Goal: Task Accomplishment & Management: Complete application form

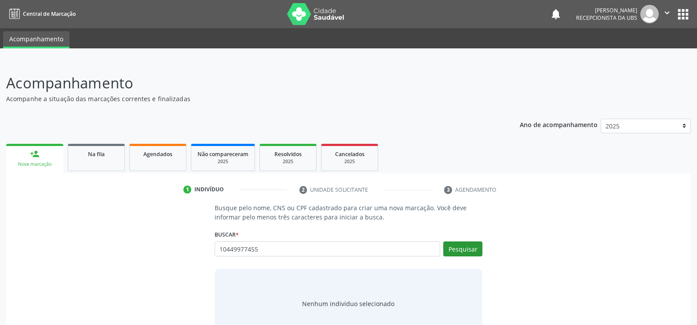
type input "10449977455"
click at [455, 246] on button "Pesquisar" at bounding box center [463, 249] width 39 height 15
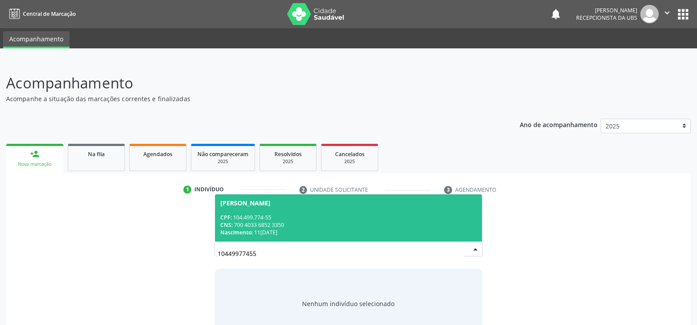
click at [261, 229] on div "Nascimento: [DATE]" at bounding box center [348, 232] width 257 height 7
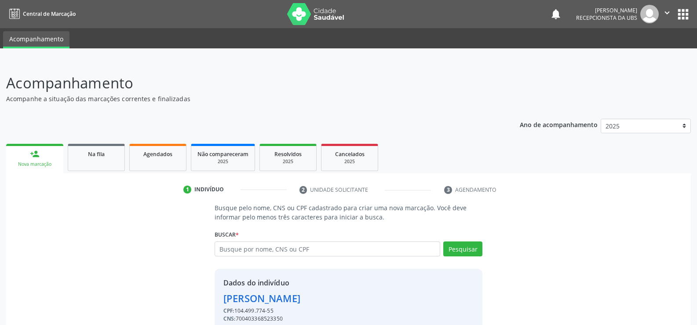
scroll to position [40, 0]
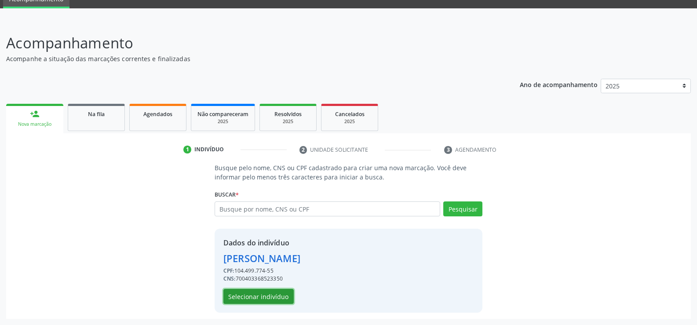
click at [262, 293] on button "Selecionar indivíduo" at bounding box center [259, 296] width 70 height 15
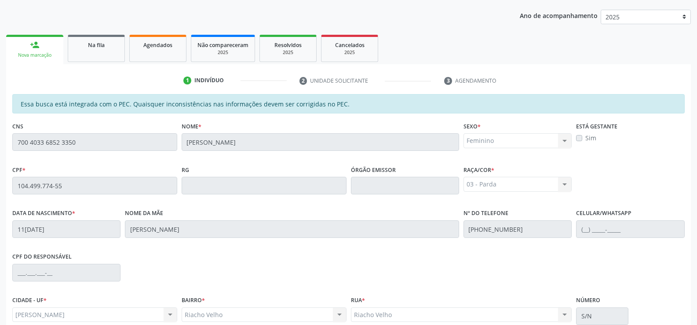
scroll to position [190, 0]
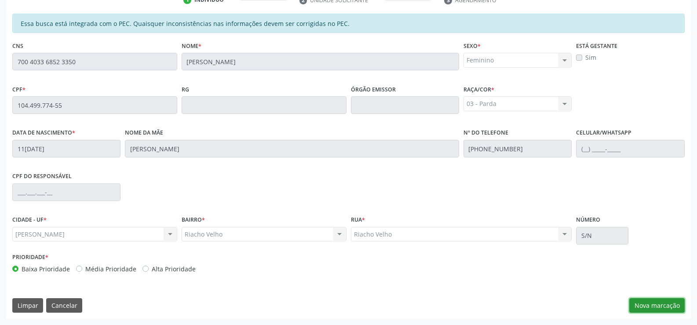
click at [657, 304] on button "Nova marcação" at bounding box center [657, 305] width 55 height 15
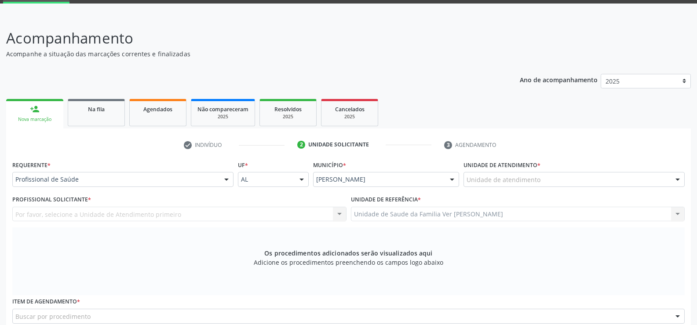
scroll to position [58, 0]
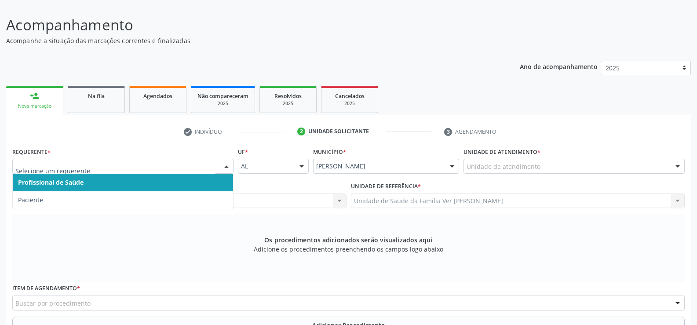
click at [225, 168] on div at bounding box center [226, 166] width 13 height 15
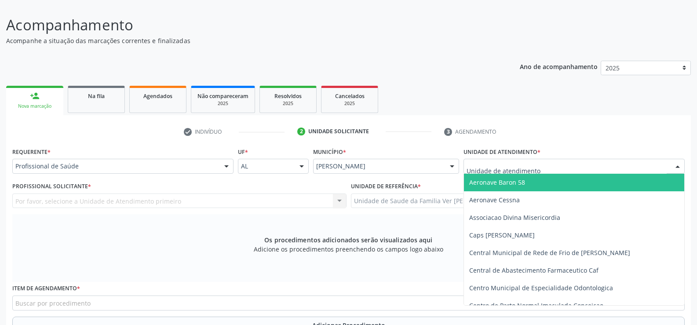
click at [678, 166] on div at bounding box center [677, 166] width 13 height 15
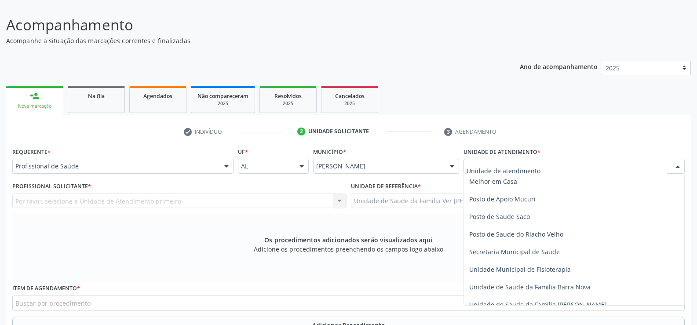
scroll to position [396, 0]
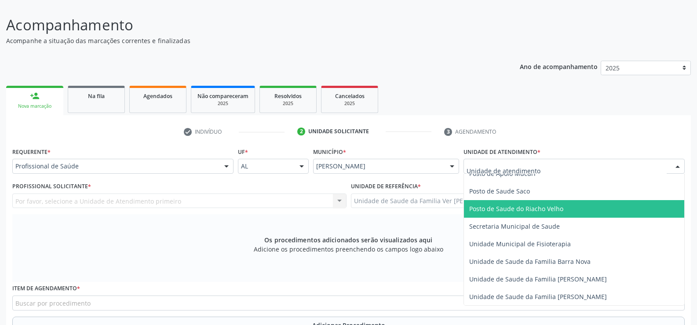
click at [504, 203] on span "Posto de Saude do Riacho Velho" at bounding box center [574, 209] width 220 height 18
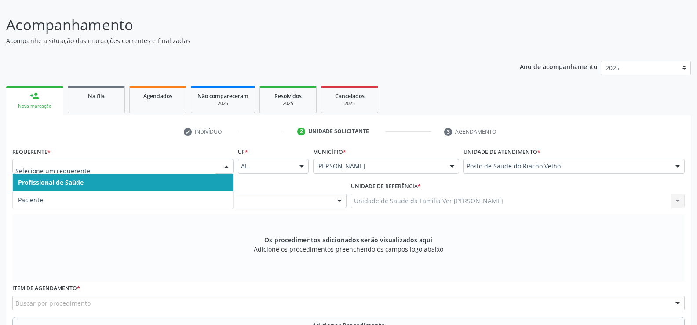
click at [227, 165] on div at bounding box center [226, 166] width 13 height 15
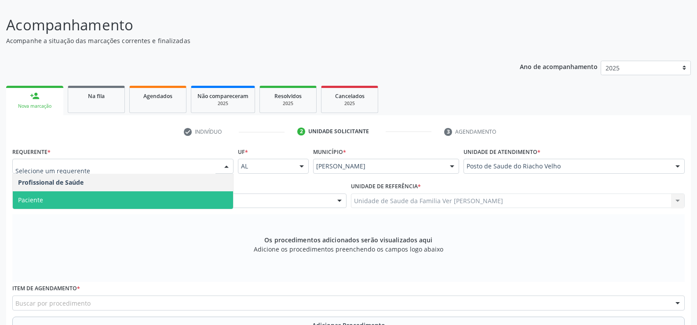
click at [132, 192] on span "Paciente" at bounding box center [123, 200] width 220 height 18
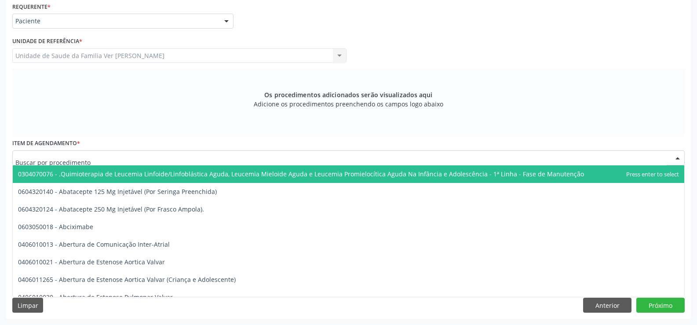
scroll to position [159, 0]
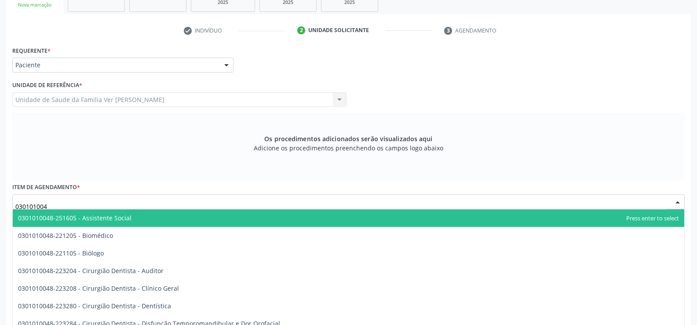
type input "0301010048"
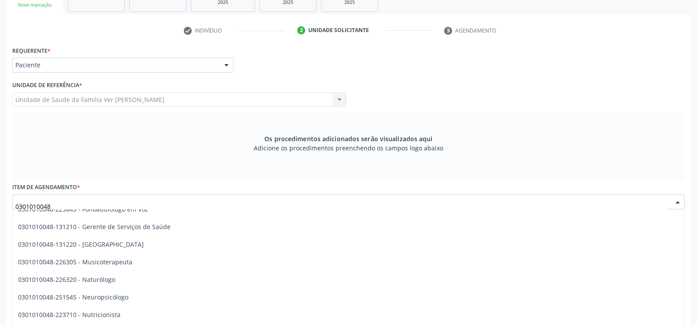
scroll to position [1232, 0]
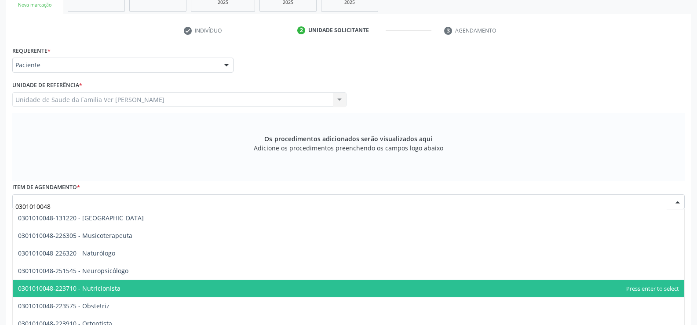
click at [107, 289] on span "0301010048-223710 - Nutricionista" at bounding box center [69, 288] width 103 height 8
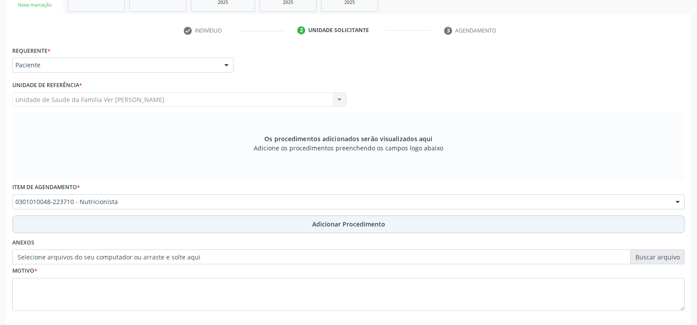
click at [344, 224] on span "Adicionar Procedimento" at bounding box center [348, 224] width 73 height 9
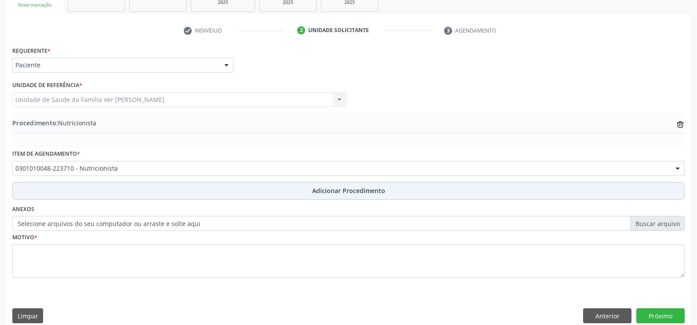
click at [335, 191] on span "Adicionar Procedimento" at bounding box center [348, 190] width 73 height 9
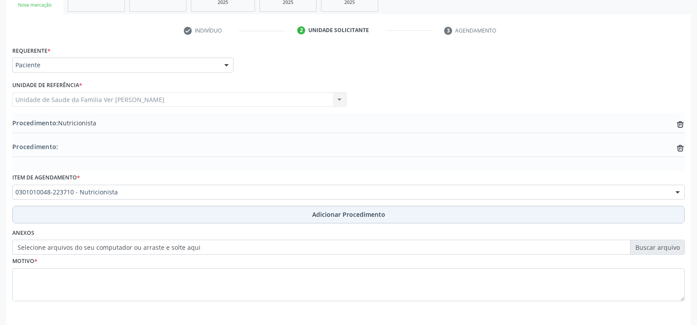
click at [333, 216] on span "Adicionar Procedimento" at bounding box center [348, 214] width 73 height 9
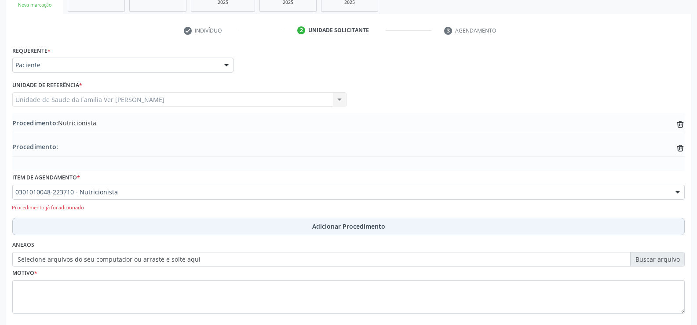
click at [331, 224] on span "Adicionar Procedimento" at bounding box center [348, 226] width 73 height 9
click at [331, 225] on span "Adicionar Procedimento" at bounding box center [348, 226] width 73 height 9
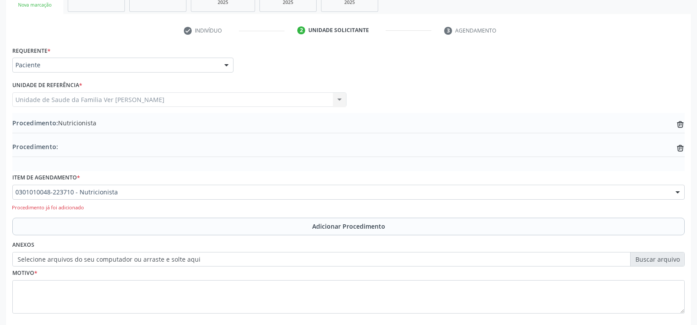
click at [322, 259] on label "Selecione arquivos do seu computador ou arraste e solte aqui" at bounding box center [348, 259] width 673 height 15
click at [322, 259] on input "Selecione arquivos do seu computador ou arraste e solte aqui" at bounding box center [348, 259] width 673 height 15
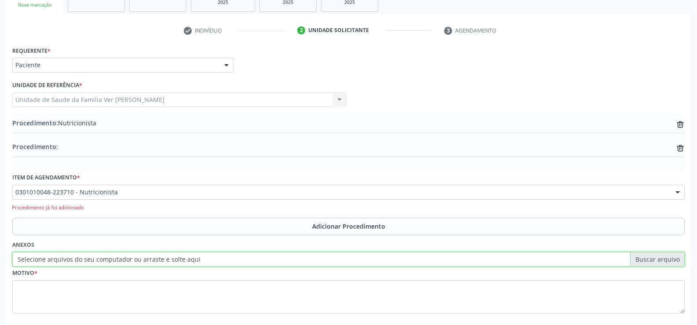
type input "C:\fakepath\WhatsApp Image 2025-09-22 at 11.57.28 (1).jpeg"
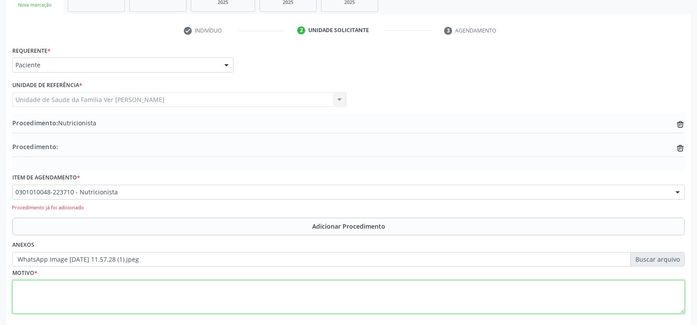
click at [24, 294] on textarea at bounding box center [348, 296] width 673 height 33
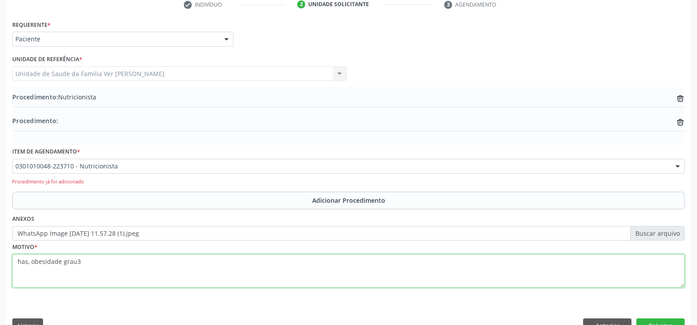
scroll to position [205, 0]
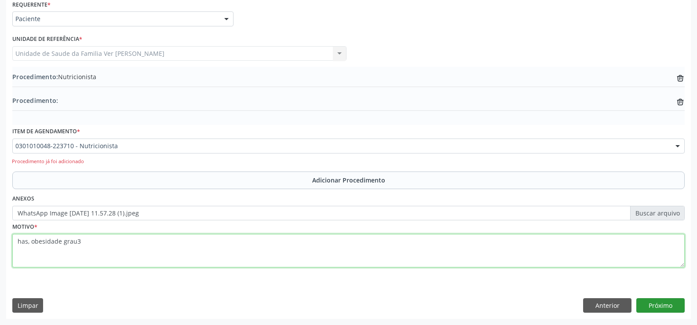
type textarea "has, obesidade grau3"
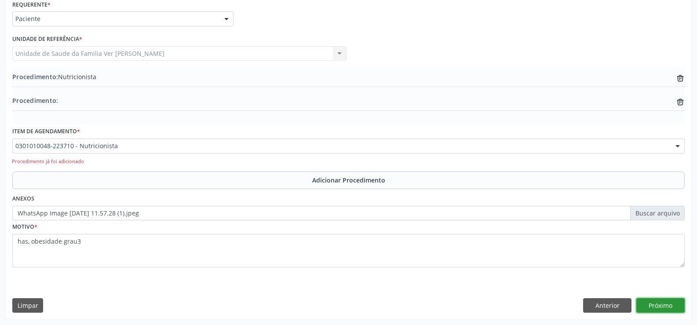
click at [667, 301] on button "Próximo" at bounding box center [661, 305] width 48 height 15
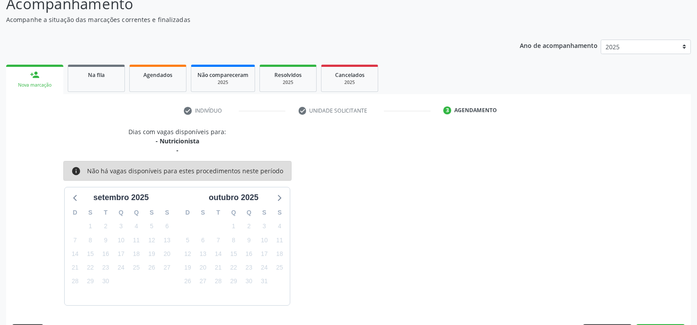
scroll to position [105, 0]
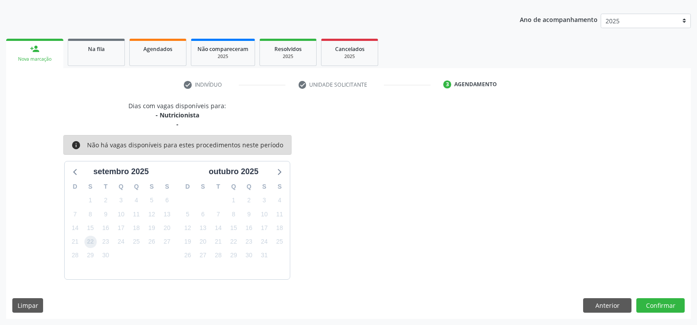
click at [88, 241] on span "22" at bounding box center [90, 242] width 12 height 12
click at [660, 306] on button "Confirmar" at bounding box center [661, 305] width 48 height 15
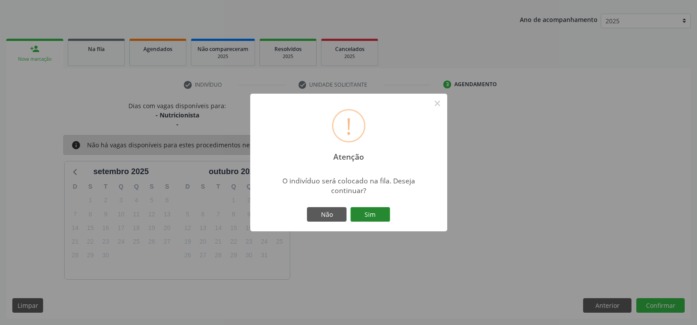
click at [373, 218] on button "Sim" at bounding box center [371, 214] width 40 height 15
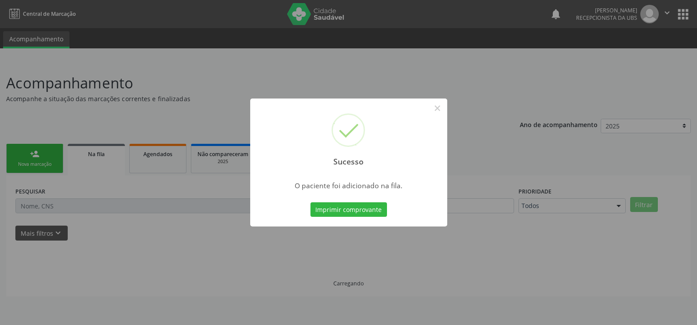
scroll to position [0, 0]
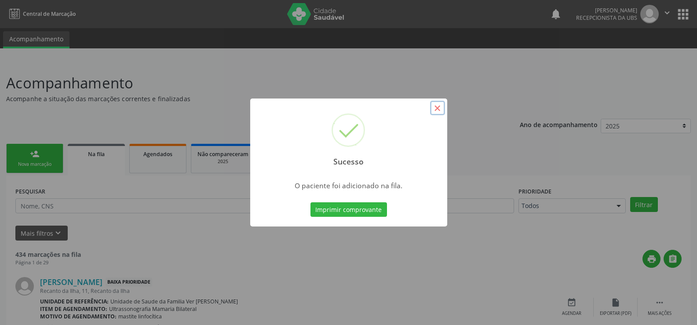
click at [435, 107] on button "×" at bounding box center [437, 108] width 15 height 15
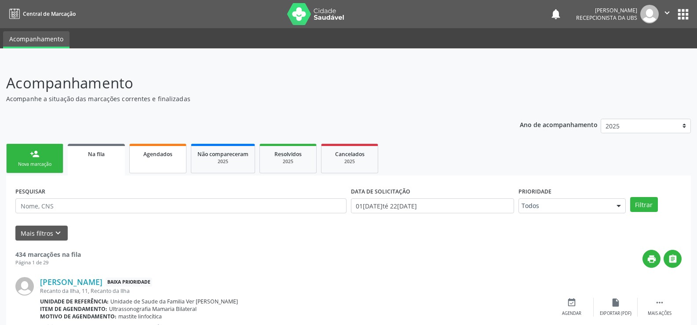
click at [158, 161] on link "Agendados" at bounding box center [157, 158] width 57 height 29
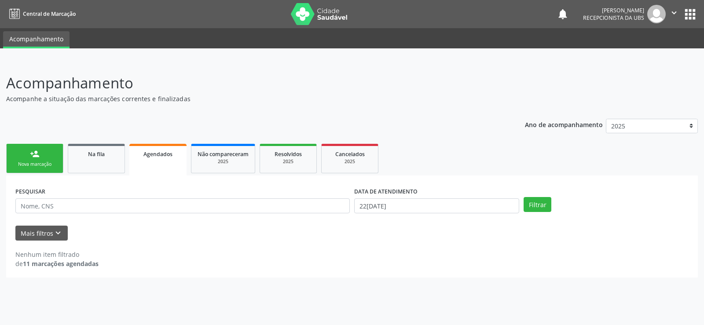
click at [41, 162] on div "Nova marcação" at bounding box center [35, 164] width 44 height 7
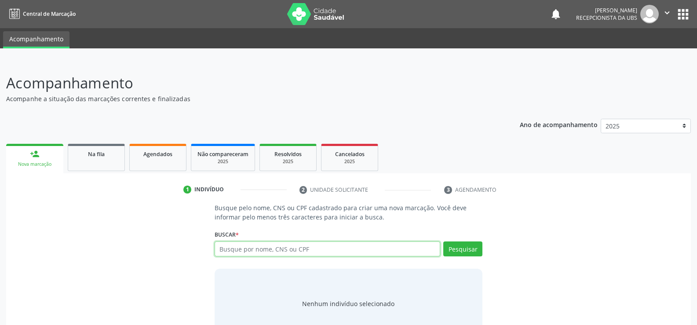
click at [229, 245] on input "text" at bounding box center [328, 249] width 226 height 15
type input "704305555085391"
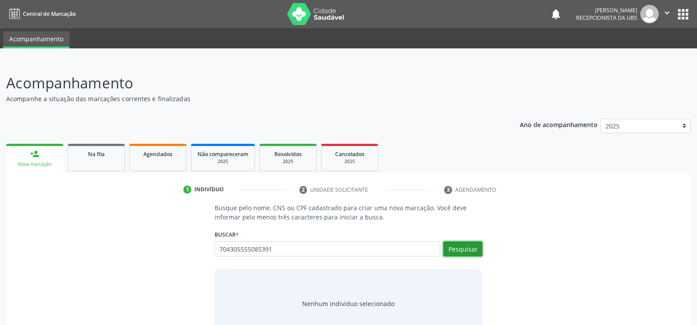
click at [460, 245] on button "Pesquisar" at bounding box center [463, 249] width 39 height 15
type input "704305555085391"
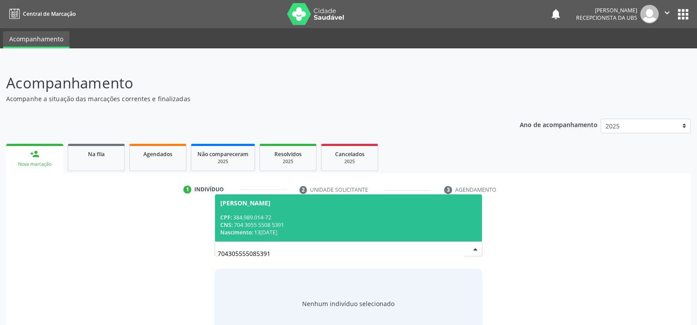
click at [257, 227] on div "CNS: 704 3055 5508 5391" at bounding box center [348, 224] width 257 height 7
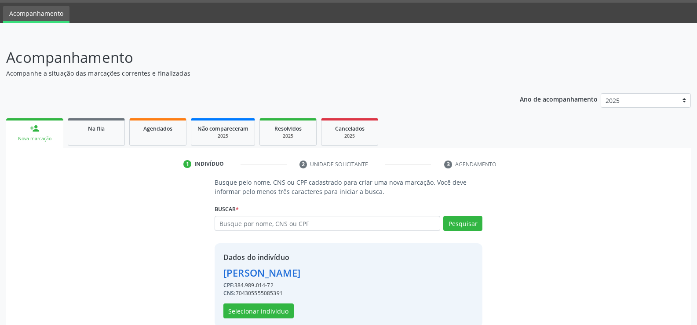
scroll to position [40, 0]
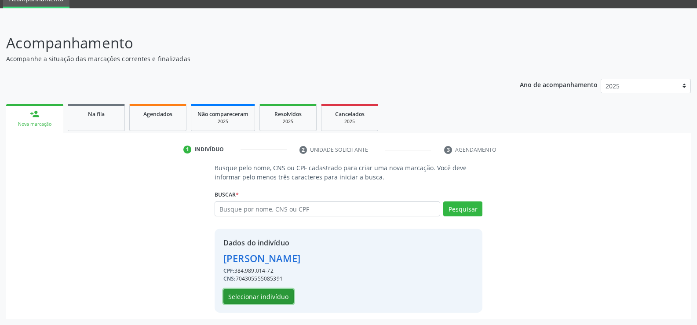
click at [279, 291] on button "Selecionar indivíduo" at bounding box center [259, 296] width 70 height 15
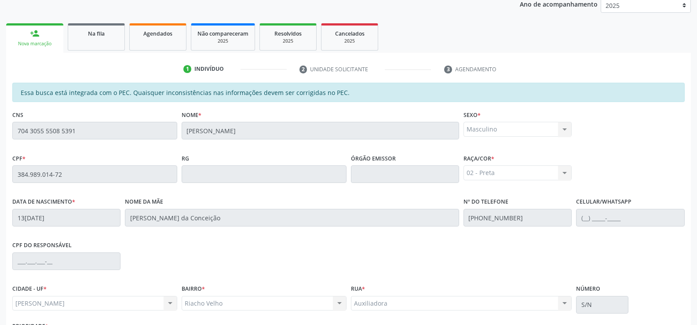
scroll to position [190, 0]
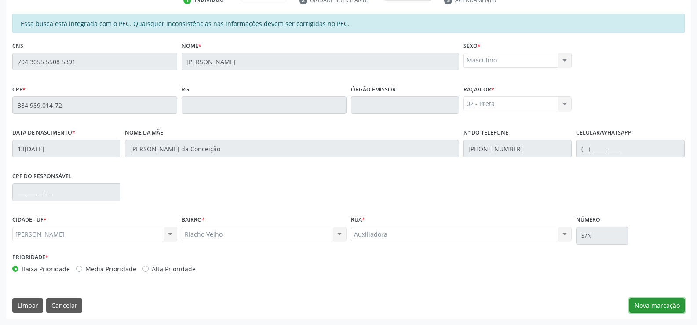
click at [647, 304] on button "Nova marcação" at bounding box center [657, 305] width 55 height 15
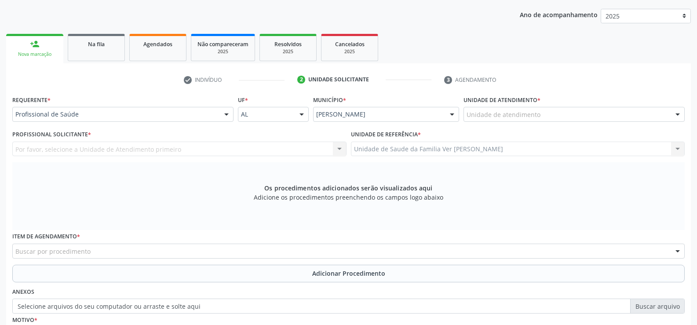
scroll to position [102, 0]
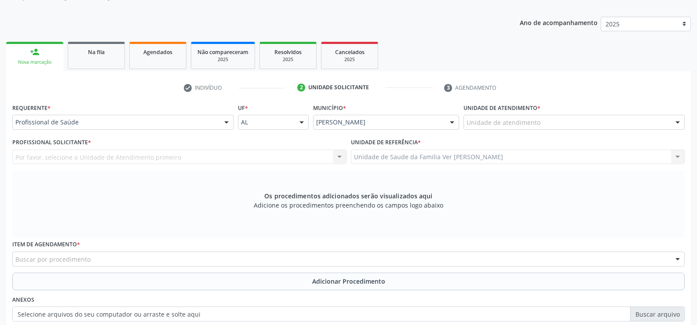
click at [677, 122] on div at bounding box center [677, 122] width 13 height 15
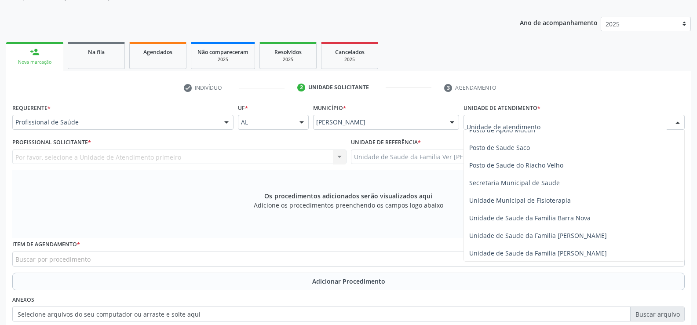
scroll to position [396, 0]
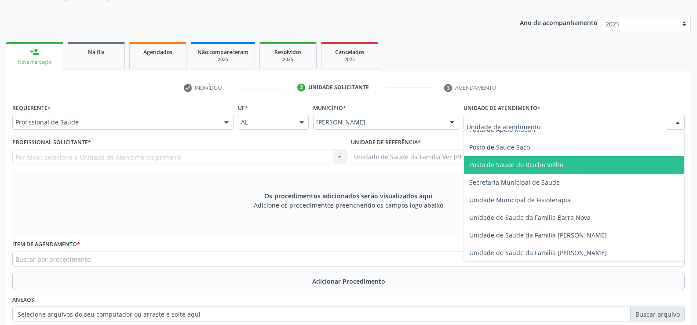
click at [550, 168] on span "Posto de Saude do Riacho Velho" at bounding box center [516, 165] width 94 height 8
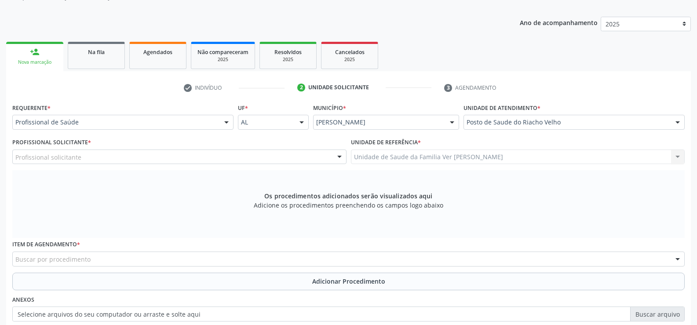
click at [228, 121] on div at bounding box center [226, 122] width 13 height 15
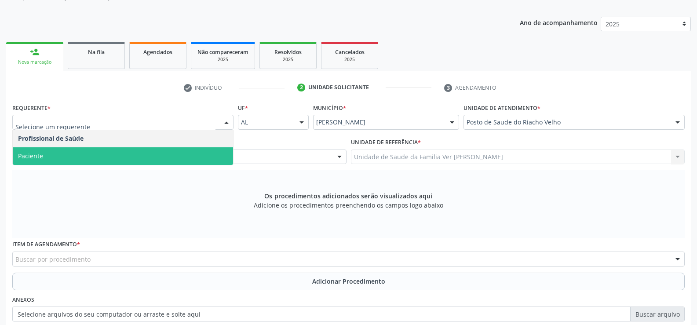
click at [157, 154] on span "Paciente" at bounding box center [123, 156] width 220 height 18
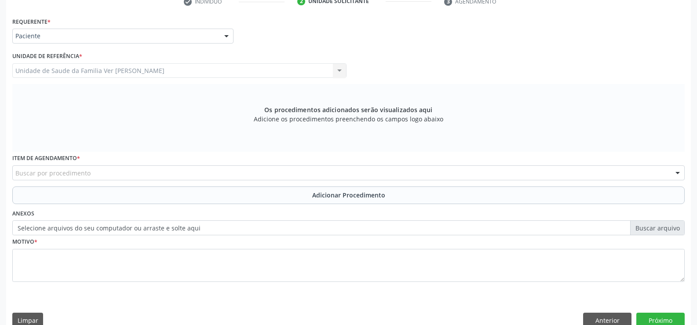
scroll to position [190, 0]
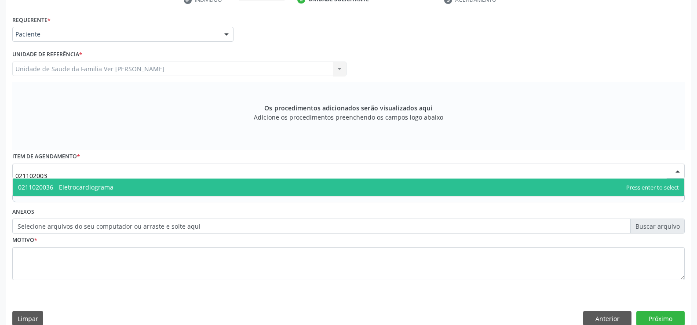
type input "0211020036"
click at [60, 185] on span "0211020036 - Eletrocardiograma" at bounding box center [65, 187] width 95 height 8
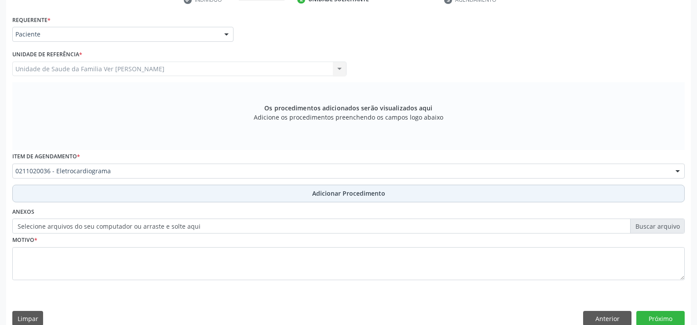
click at [321, 193] on span "Adicionar Procedimento" at bounding box center [348, 193] width 73 height 9
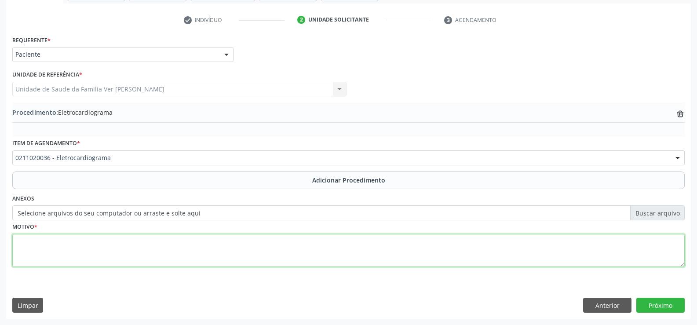
click at [29, 242] on textarea at bounding box center [348, 250] width 673 height 33
type textarea "hipertensão essencial"
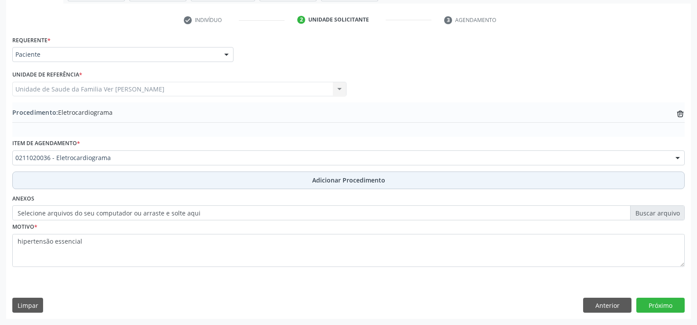
click at [359, 182] on span "Adicionar Procedimento" at bounding box center [348, 180] width 73 height 9
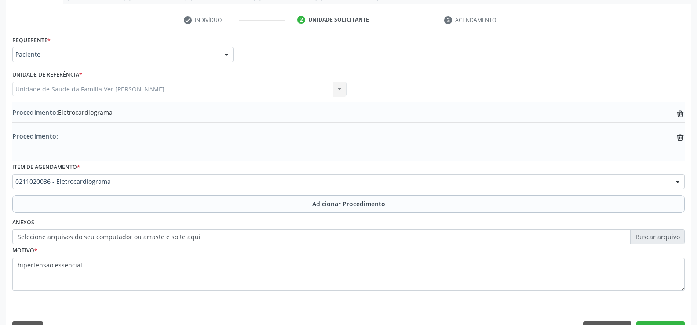
click at [331, 238] on label "Selecione arquivos do seu computador ou arraste e solte aqui" at bounding box center [348, 236] width 673 height 15
click at [331, 238] on input "Selecione arquivos do seu computador ou arraste e solte aqui" at bounding box center [348, 236] width 673 height 15
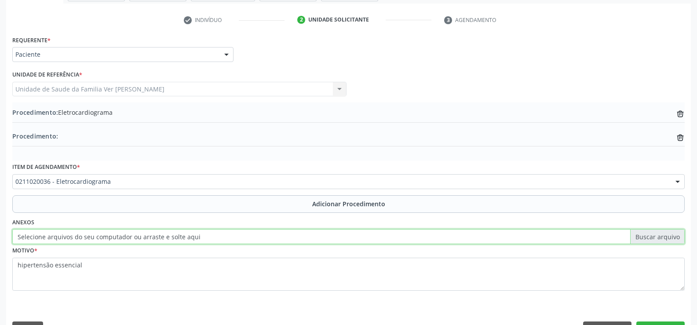
type input "C:\fakepath\WhatsApp Image 2025-09-22 at 12.27.14.jpeg"
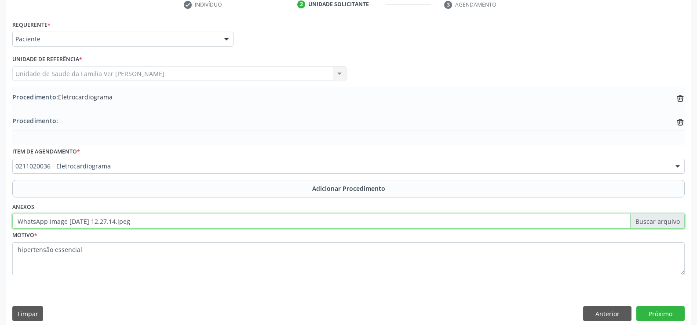
scroll to position [194, 0]
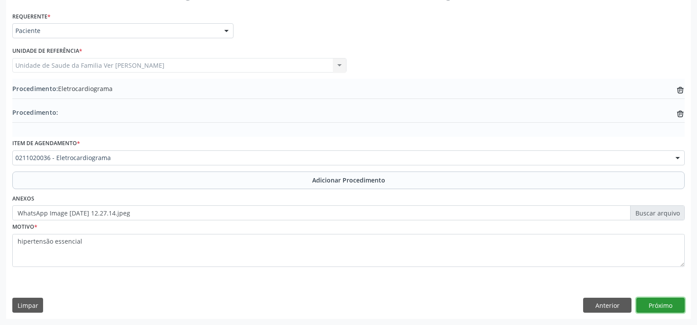
click at [667, 305] on button "Próximo" at bounding box center [661, 305] width 48 height 15
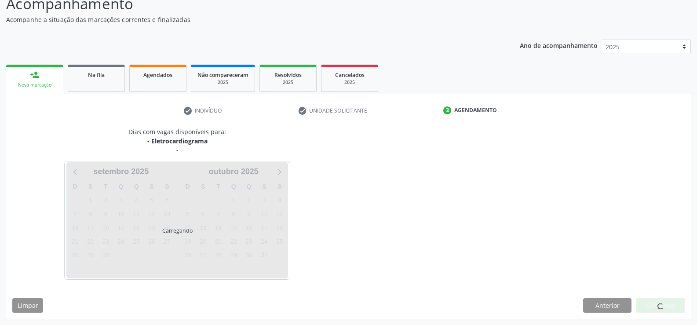
scroll to position [105, 0]
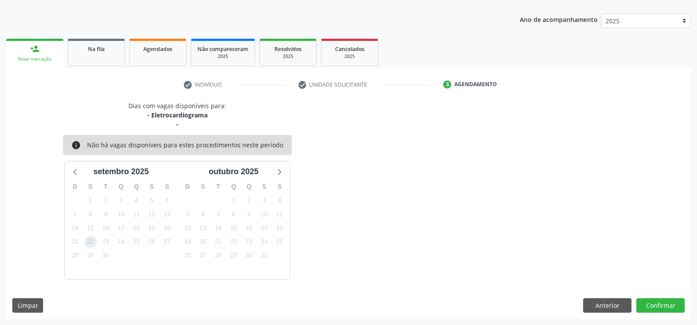
click at [92, 245] on span "22" at bounding box center [90, 242] width 12 height 12
click at [665, 305] on button "Confirmar" at bounding box center [661, 305] width 48 height 15
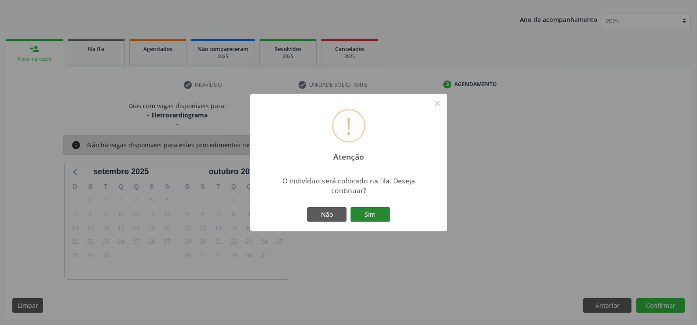
click at [372, 210] on button "Sim" at bounding box center [371, 214] width 40 height 15
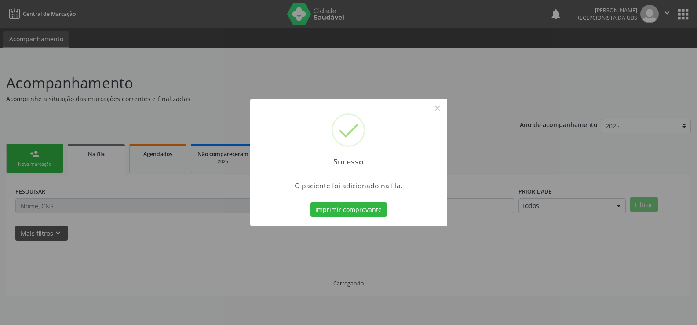
scroll to position [0, 0]
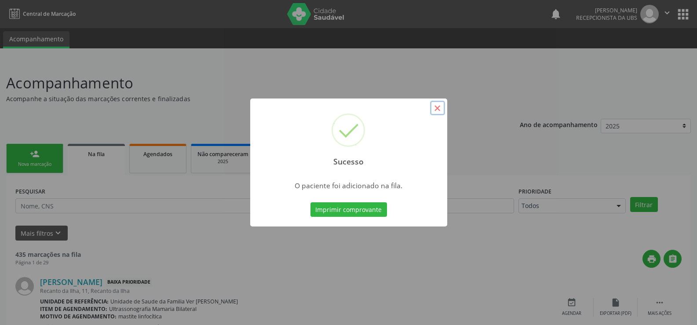
click at [437, 108] on button "×" at bounding box center [437, 108] width 15 height 15
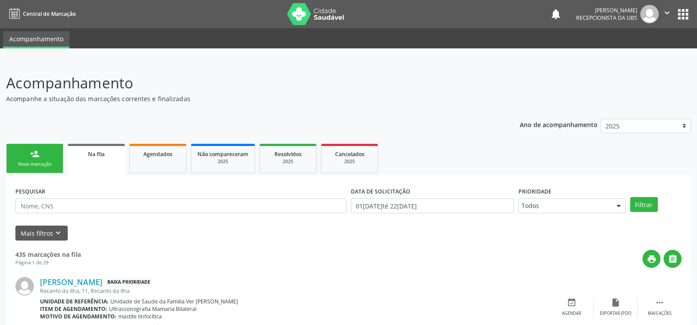
click at [33, 162] on div "Nova marcação" at bounding box center [35, 164] width 44 height 7
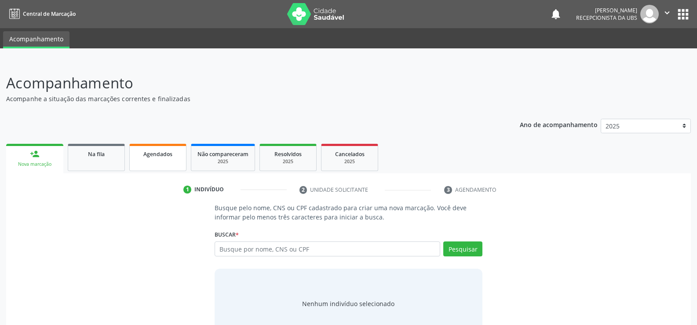
click at [153, 168] on link "Agendados" at bounding box center [157, 157] width 57 height 27
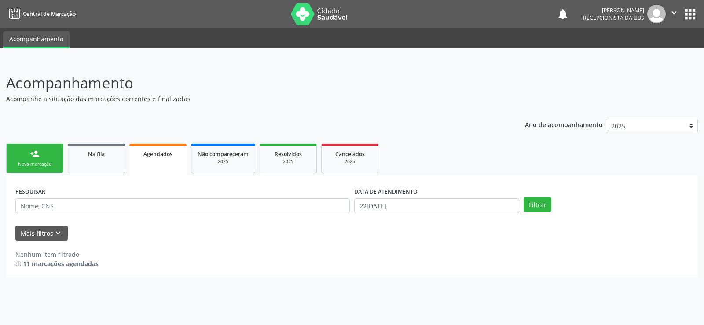
click at [47, 164] on div "Nova marcação" at bounding box center [35, 164] width 44 height 7
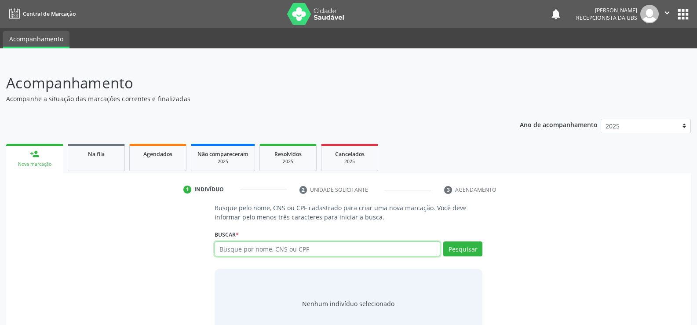
click at [247, 247] on input "text" at bounding box center [328, 249] width 226 height 15
type input "704305555085391"
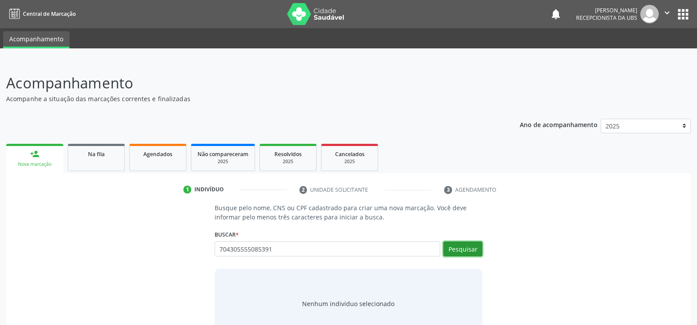
click at [459, 247] on button "Pesquisar" at bounding box center [463, 249] width 39 height 15
type input "704305555085391"
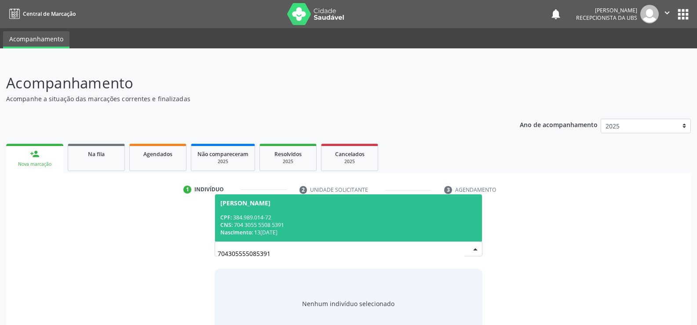
scroll to position [26, 0]
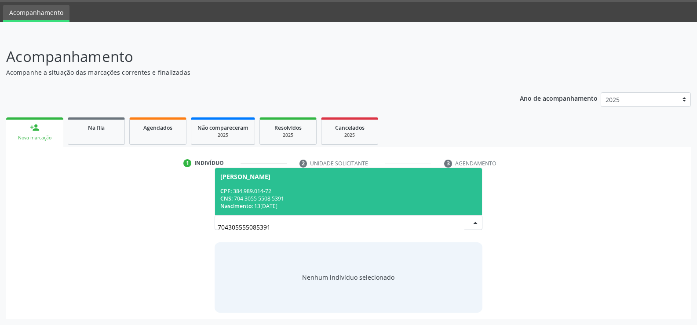
click at [272, 187] on div "CPF: 384.989.014-72" at bounding box center [348, 190] width 257 height 7
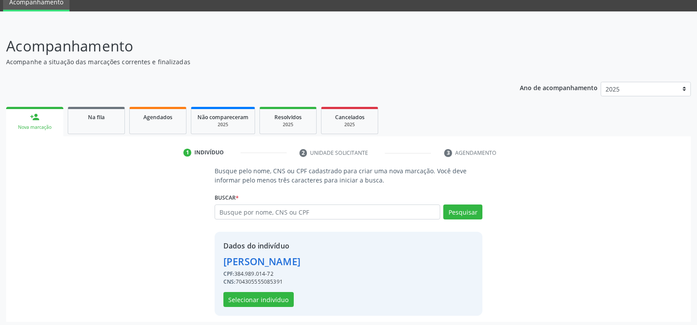
scroll to position [40, 0]
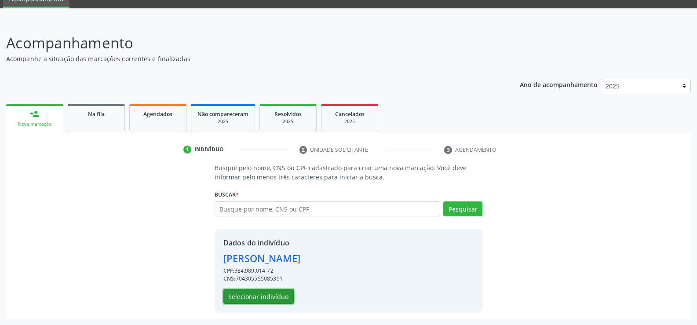
click at [263, 299] on button "Selecionar indivíduo" at bounding box center [259, 296] width 70 height 15
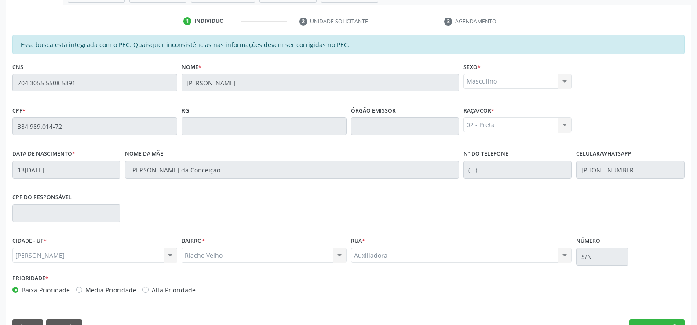
scroll to position [190, 0]
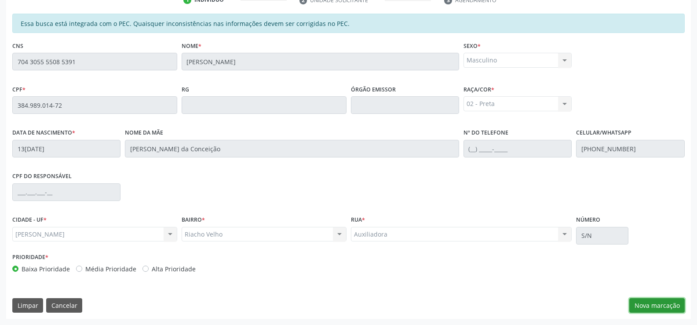
click at [664, 308] on button "Nova marcação" at bounding box center [657, 305] width 55 height 15
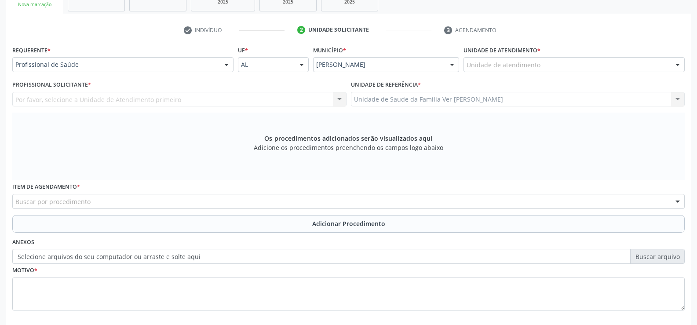
scroll to position [146, 0]
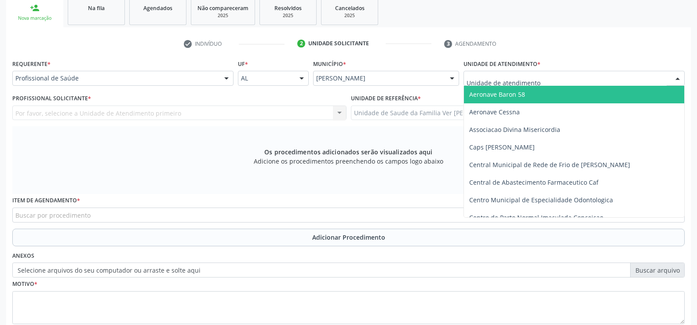
click at [682, 78] on div at bounding box center [677, 78] width 13 height 15
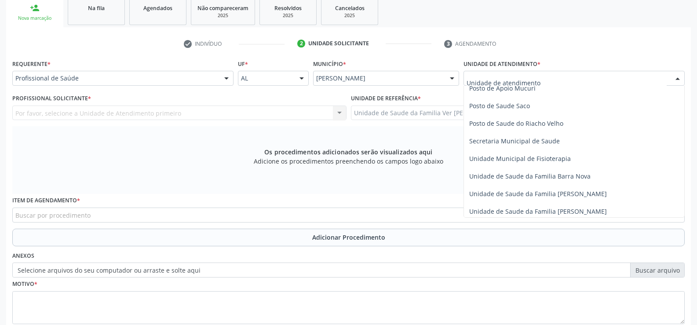
scroll to position [396, 0]
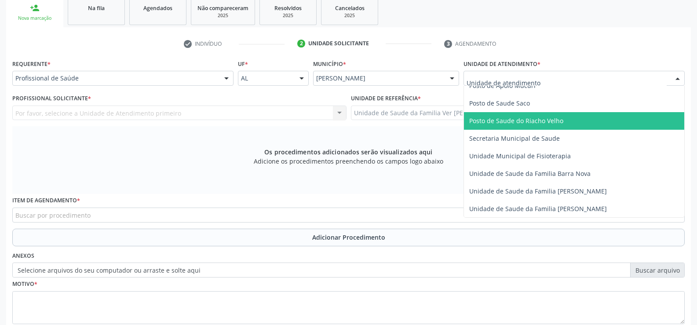
click at [554, 115] on span "Posto de Saude do Riacho Velho" at bounding box center [574, 121] width 220 height 18
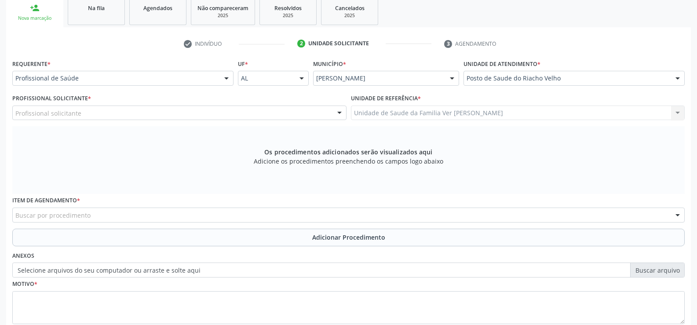
click at [226, 76] on div at bounding box center [226, 78] width 13 height 15
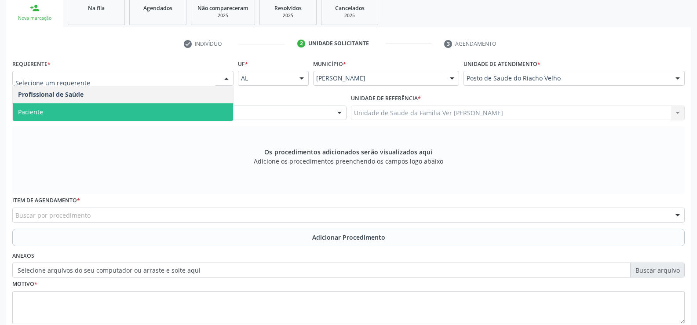
click at [183, 114] on span "Paciente" at bounding box center [123, 112] width 220 height 18
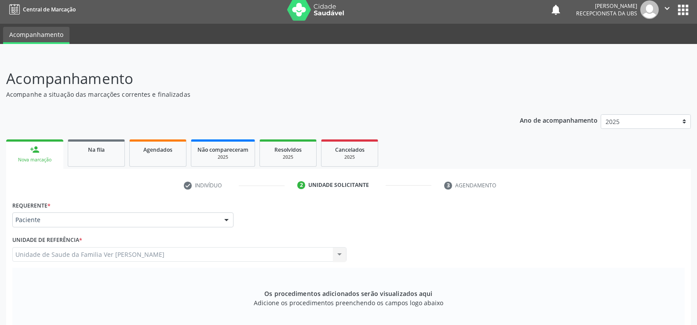
scroll to position [0, 0]
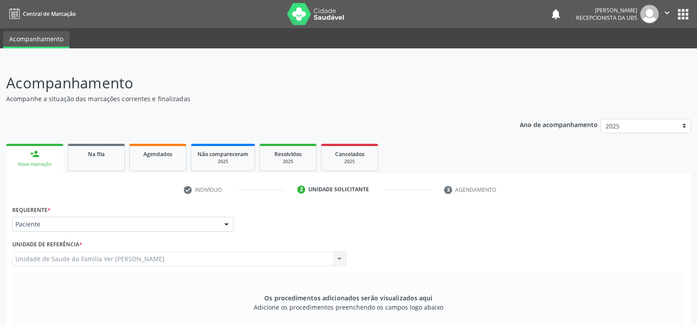
click at [29, 160] on link "person_add Nova marcação" at bounding box center [34, 158] width 57 height 29
click at [162, 148] on link "Agendados" at bounding box center [157, 157] width 57 height 27
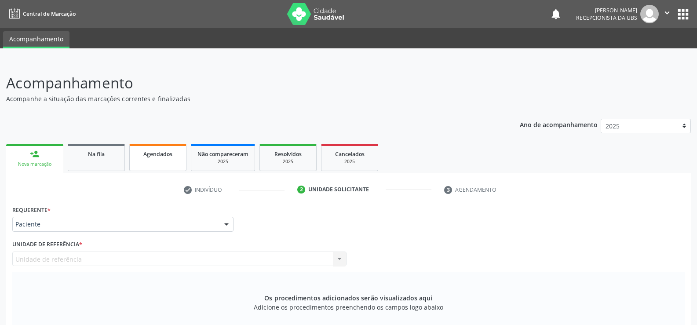
select select "8"
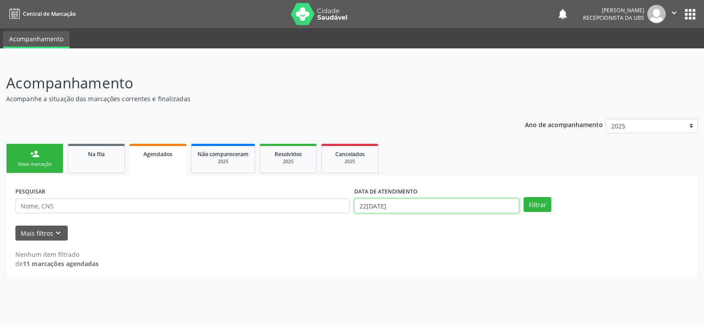
click at [469, 209] on input "[DATE]" at bounding box center [436, 205] width 165 height 15
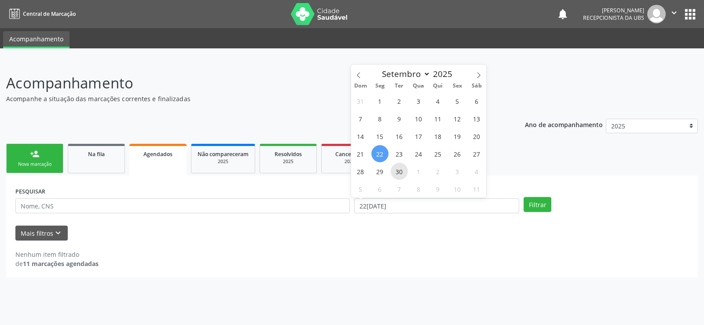
click at [397, 171] on span "30" at bounding box center [399, 171] width 17 height 17
type input "[DATE]"
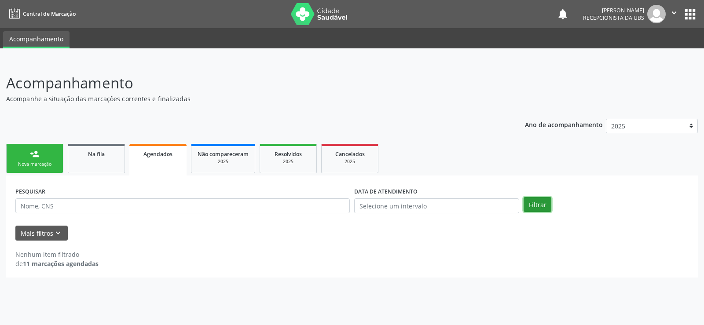
click at [532, 204] on button "Filtrar" at bounding box center [538, 204] width 28 height 15
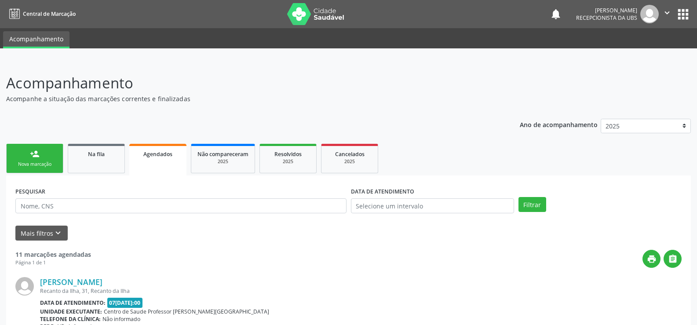
click at [39, 159] on link "person_add Nova marcação" at bounding box center [34, 158] width 57 height 29
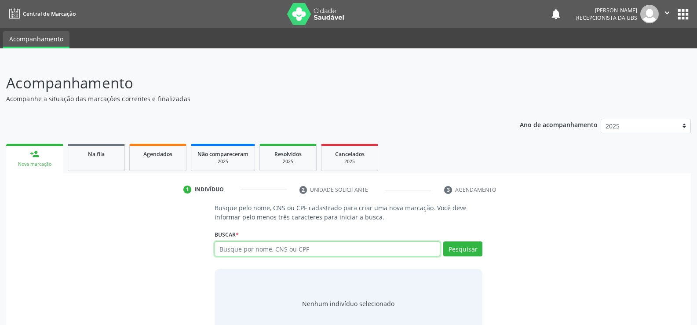
click at [232, 248] on input "text" at bounding box center [328, 249] width 226 height 15
type input "704305555085391"
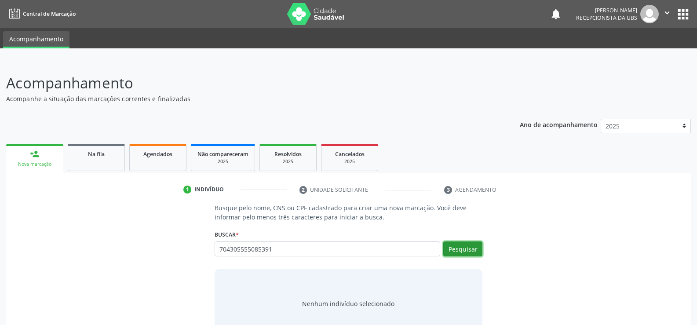
click at [458, 247] on button "Pesquisar" at bounding box center [463, 249] width 39 height 15
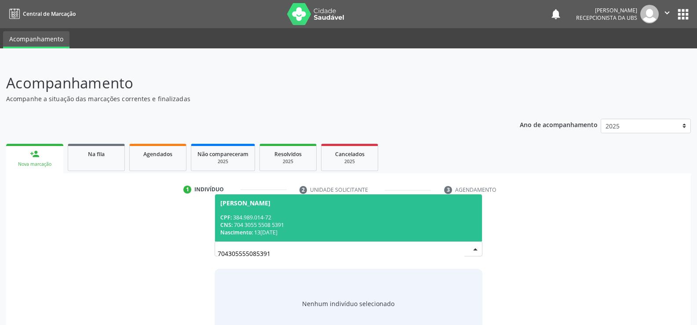
click at [245, 223] on div "CNS: 704 3055 5508 5391" at bounding box center [348, 224] width 257 height 7
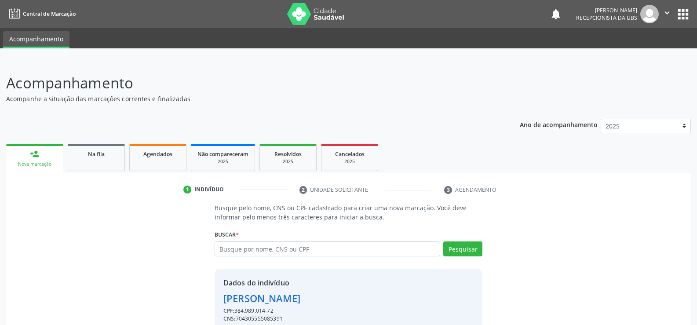
scroll to position [40, 0]
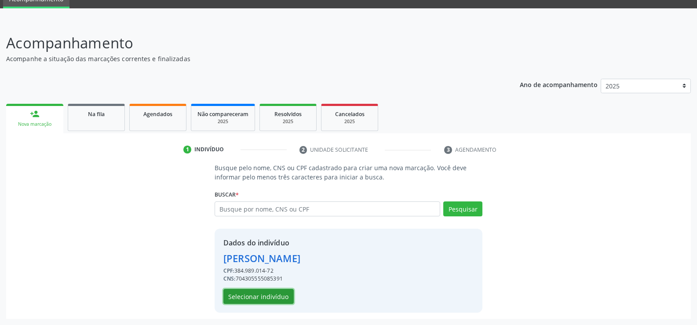
click at [261, 293] on button "Selecionar indivíduo" at bounding box center [259, 296] width 70 height 15
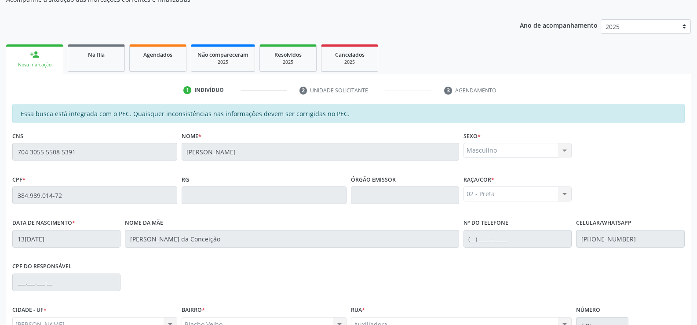
scroll to position [190, 0]
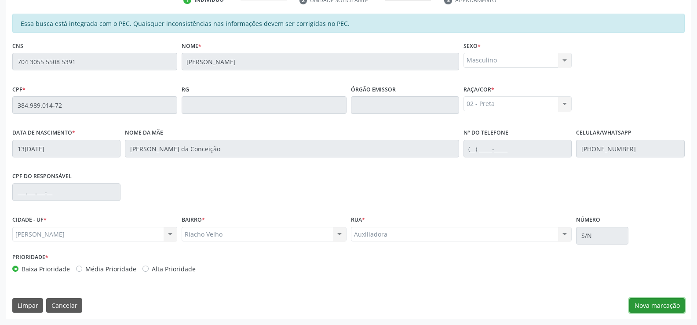
click at [649, 301] on button "Nova marcação" at bounding box center [657, 305] width 55 height 15
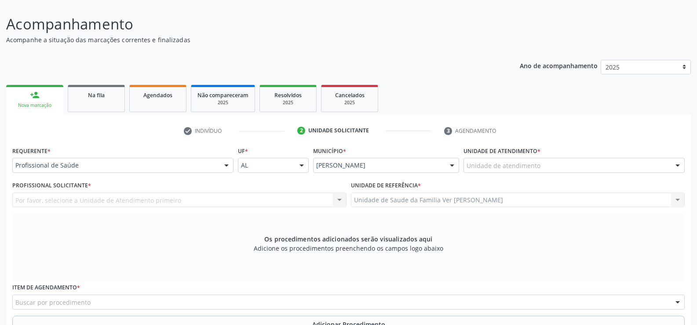
scroll to position [58, 0]
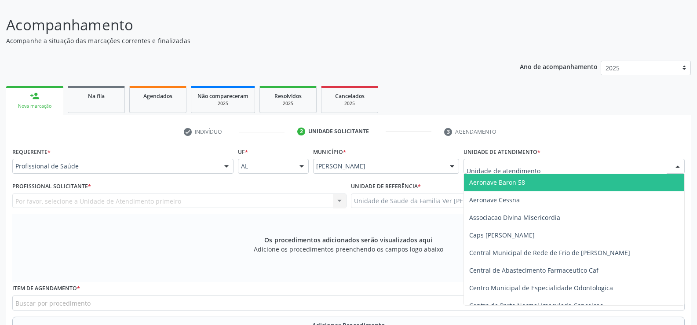
click at [678, 167] on div at bounding box center [677, 166] width 13 height 15
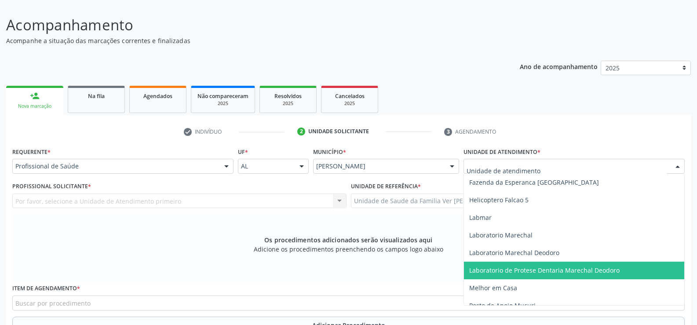
scroll to position [352, 0]
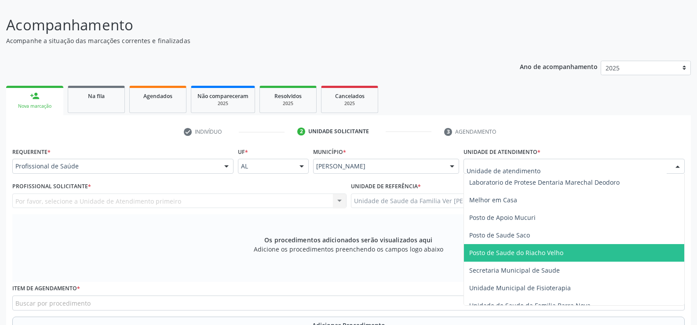
click at [576, 251] on span "Posto de Saude do Riacho Velho" at bounding box center [574, 253] width 220 height 18
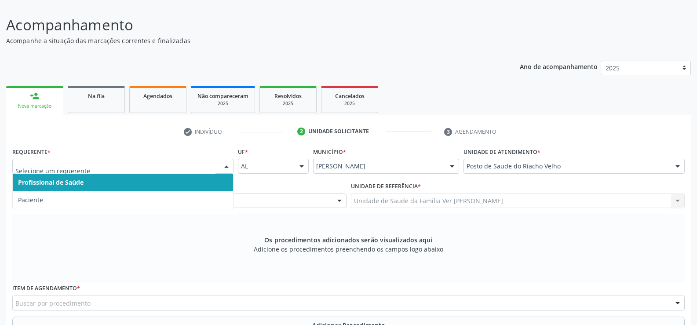
click at [226, 166] on div at bounding box center [226, 166] width 13 height 15
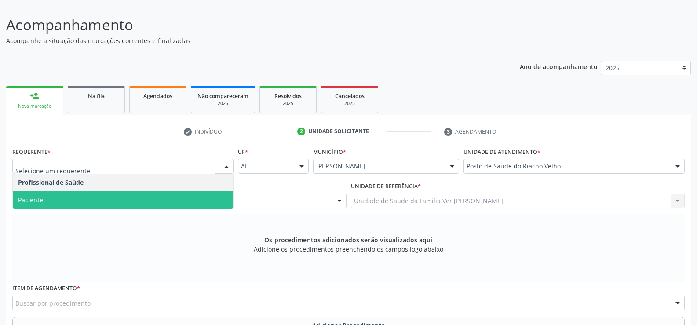
click at [93, 195] on span "Paciente" at bounding box center [123, 200] width 220 height 18
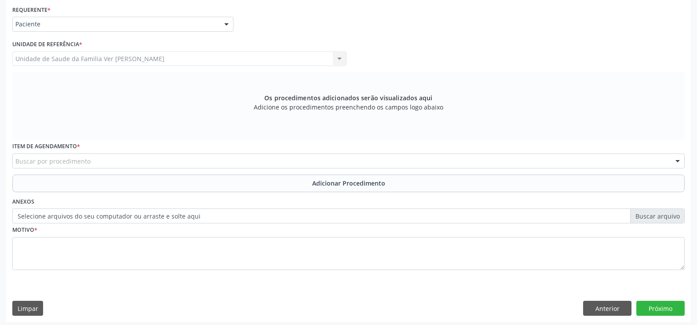
scroll to position [203, 0]
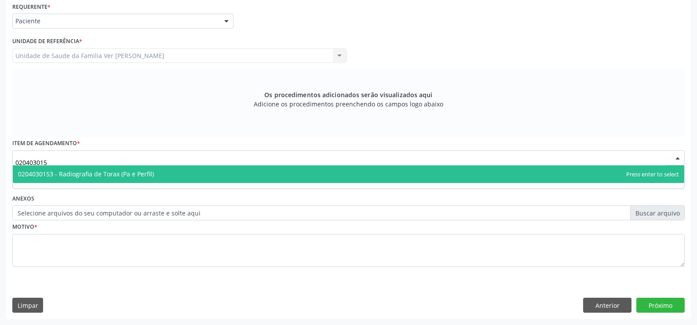
type input "0204030153"
click at [106, 170] on span "0204030153 - Radiografia de Torax (Pa e Perfil)" at bounding box center [86, 174] width 136 height 8
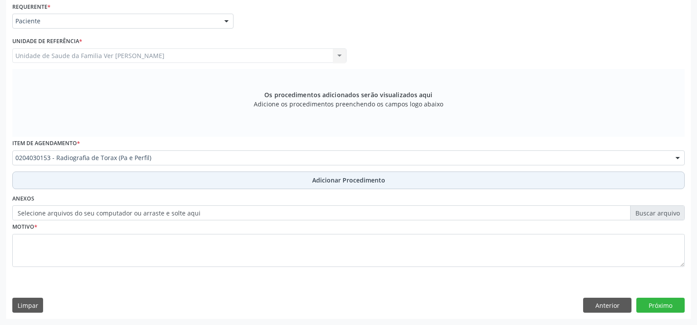
click at [338, 180] on span "Adicionar Procedimento" at bounding box center [348, 180] width 73 height 9
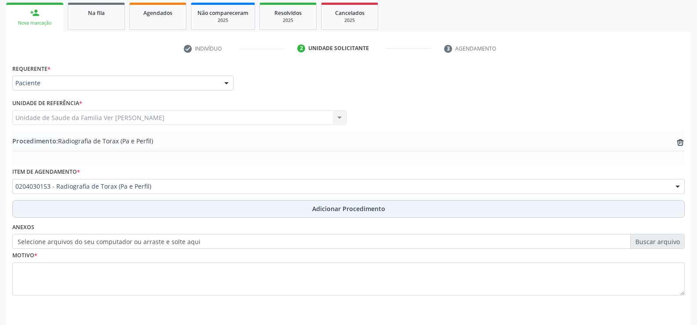
scroll to position [126, 0]
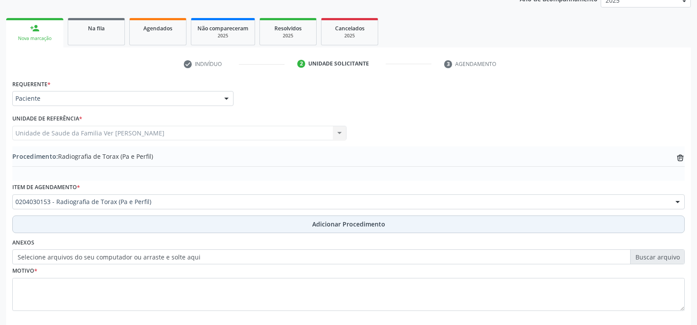
click at [350, 223] on span "Adicionar Procedimento" at bounding box center [348, 224] width 73 height 9
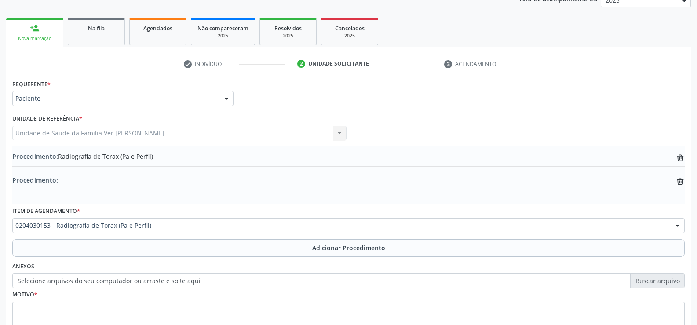
click at [356, 283] on label "Selecione arquivos do seu computador ou arraste e solte aqui" at bounding box center [348, 280] width 673 height 15
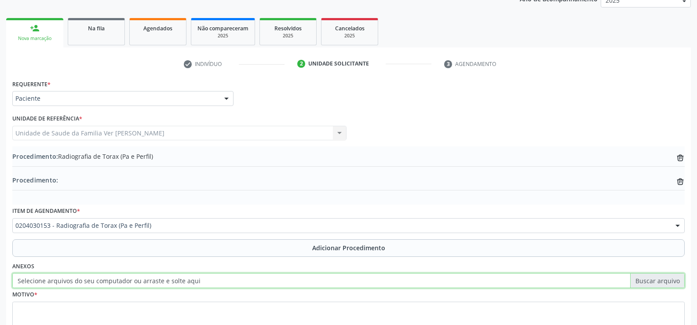
click at [356, 283] on input "Selecione arquivos do seu computador ou arraste e solte aqui" at bounding box center [348, 280] width 673 height 15
type input "C:\fakepath\WhatsApp Image 2025-09-22 at 13.04.12.jpeg"
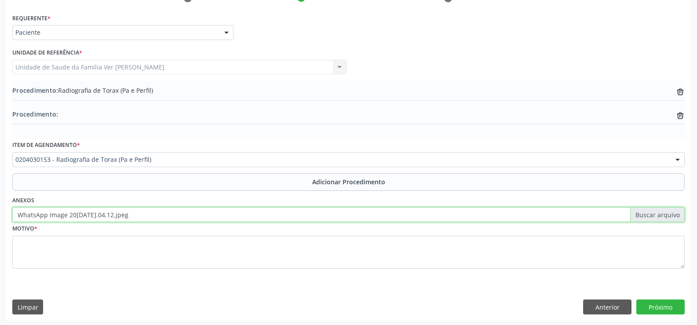
scroll to position [194, 0]
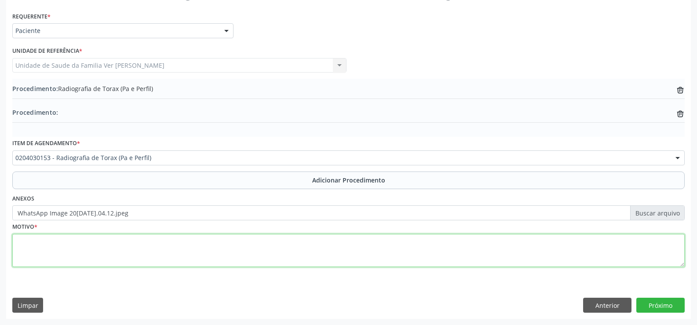
click at [30, 243] on textarea at bounding box center [348, 250] width 673 height 33
type textarea "DOR TORACICA+DISPNEIA"
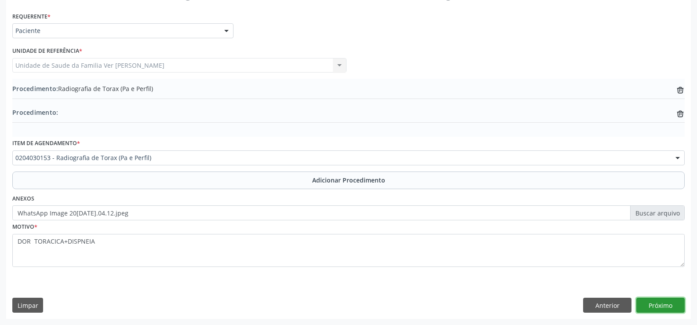
click at [664, 306] on button "Próximo" at bounding box center [661, 305] width 48 height 15
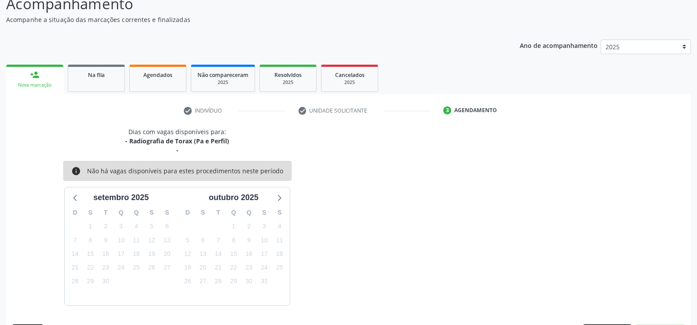
scroll to position [105, 0]
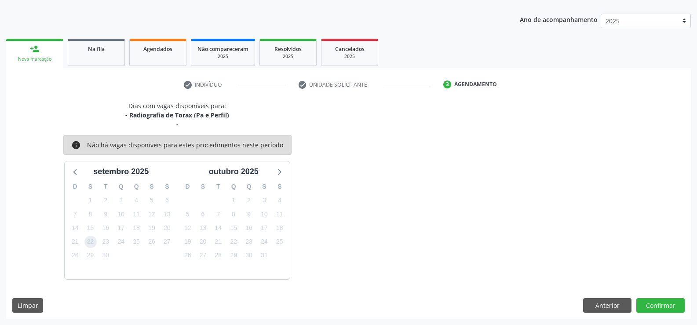
click at [88, 242] on span "22" at bounding box center [90, 242] width 12 height 12
click at [666, 301] on button "Confirmar" at bounding box center [661, 305] width 48 height 15
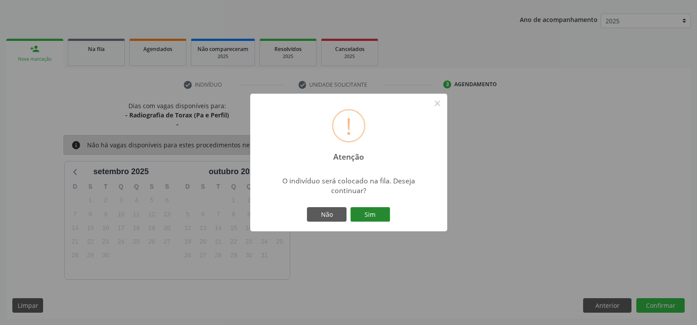
click at [375, 212] on button "Sim" at bounding box center [371, 214] width 40 height 15
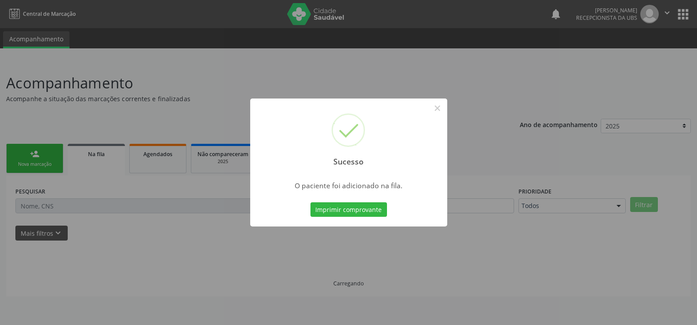
scroll to position [0, 0]
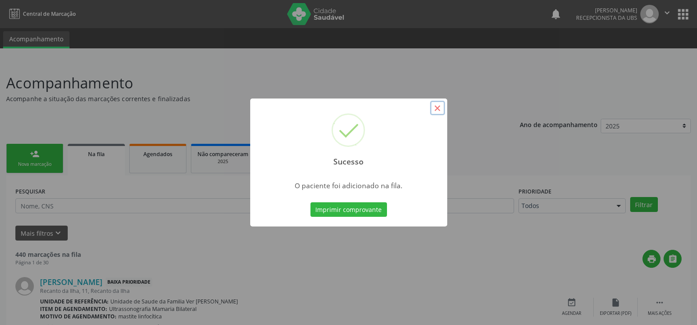
click at [441, 108] on button "×" at bounding box center [437, 108] width 15 height 15
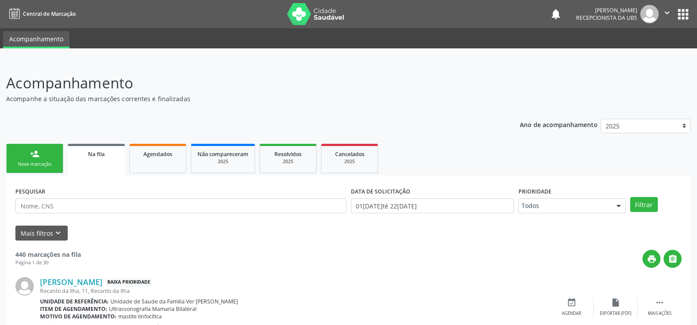
click at [33, 158] on div "person_add" at bounding box center [35, 154] width 10 height 10
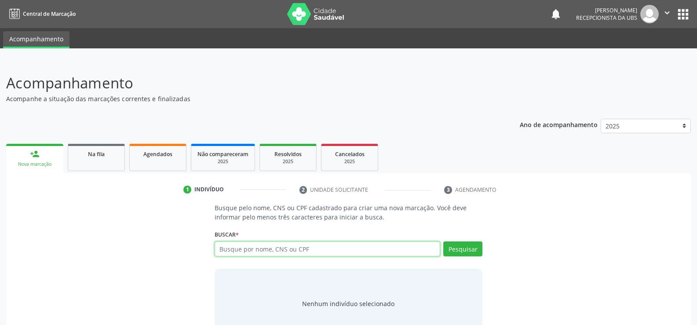
click at [241, 250] on input "text" at bounding box center [328, 249] width 226 height 15
type input "70280419606869"
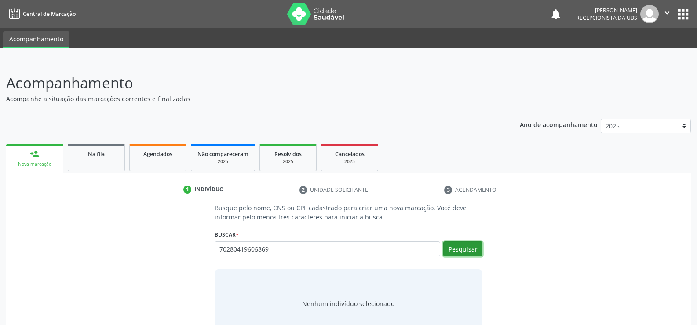
click at [470, 251] on button "Pesquisar" at bounding box center [463, 249] width 39 height 15
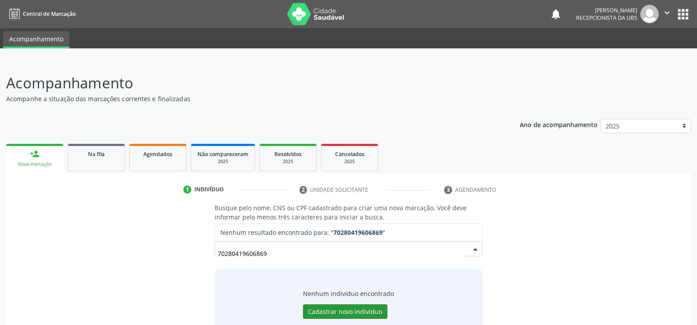
scroll to position [26, 0]
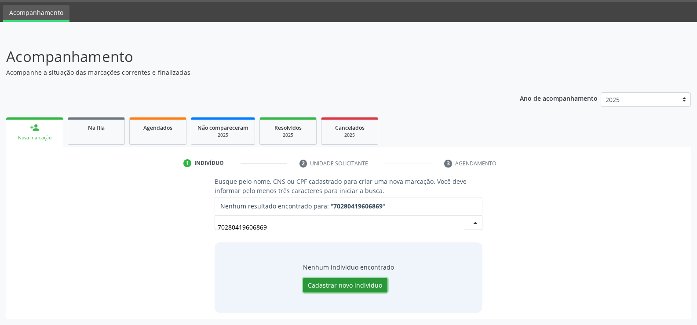
click at [348, 286] on button "Cadastrar novo indivíduo" at bounding box center [345, 285] width 84 height 15
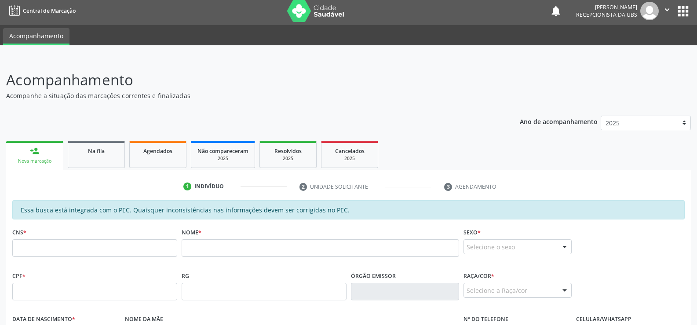
scroll to position [0, 0]
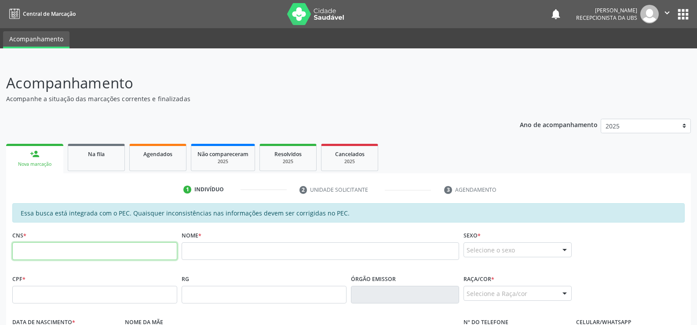
click at [24, 248] on input "text" at bounding box center [94, 251] width 165 height 18
click at [34, 157] on div "person_add" at bounding box center [35, 154] width 10 height 10
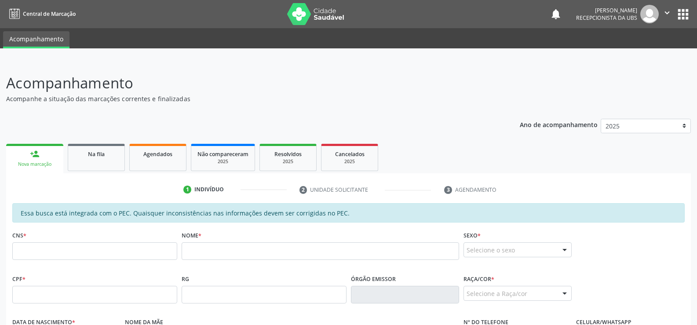
click at [34, 157] on div "person_add" at bounding box center [35, 154] width 10 height 10
click at [265, 126] on div "Ano de acompanhamento 2025 person_add Nova marcação Na fila Agendados Não compa…" at bounding box center [348, 311] width 685 height 396
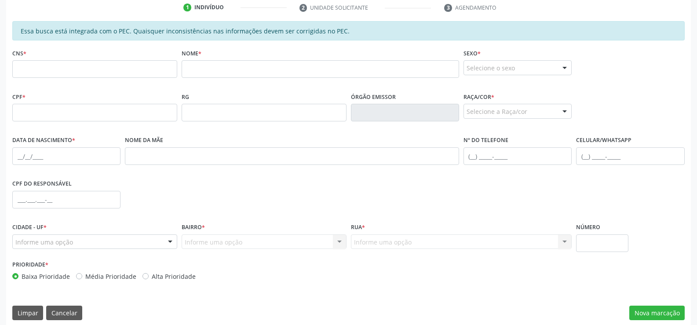
scroll to position [190, 0]
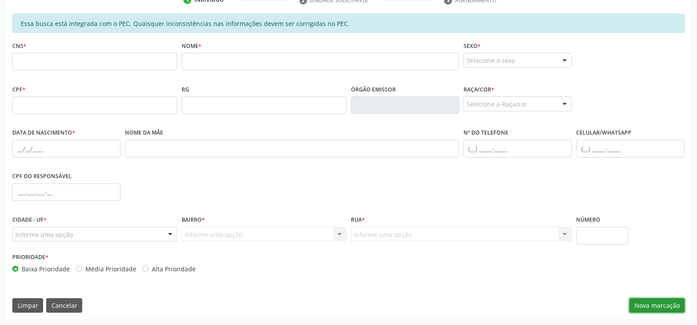
click at [663, 302] on button "Nova marcação" at bounding box center [657, 305] width 55 height 15
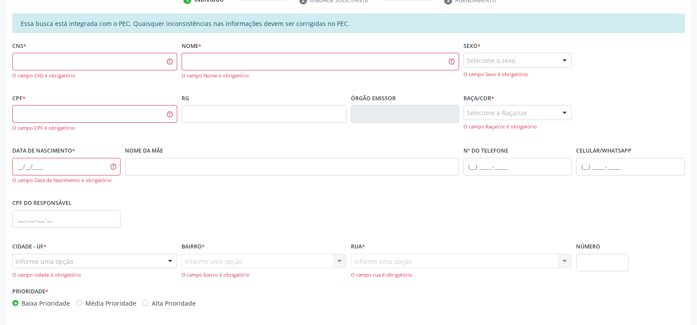
click at [663, 302] on div "Prioridade * Baixa Prioridade Média Prioridade Alta Prioridade" at bounding box center [348, 299] width 677 height 29
click at [22, 53] on input "text" at bounding box center [94, 62] width 165 height 18
type input "702 8041 9606 8069"
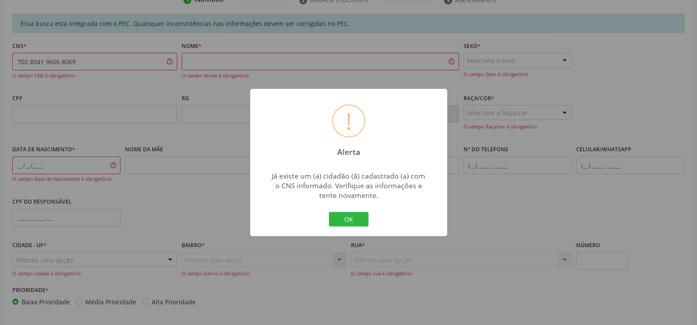
click at [356, 227] on div "OK Cancel" at bounding box center [349, 219] width 44 height 18
click at [346, 218] on button "OK" at bounding box center [349, 219] width 40 height 15
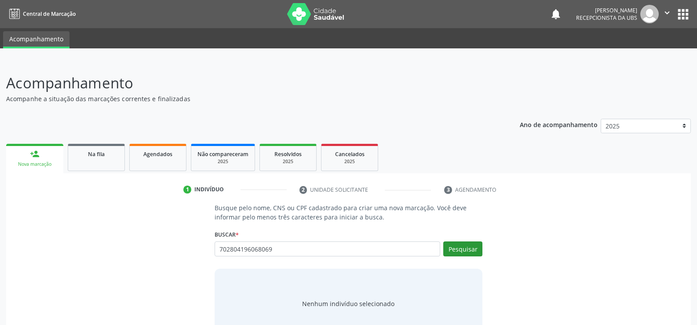
type input "702804196068069"
click at [457, 248] on button "Pesquisar" at bounding box center [463, 249] width 39 height 15
type input "702804196068069"
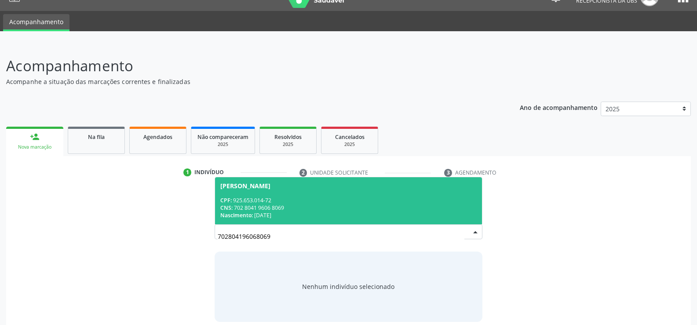
scroll to position [26, 0]
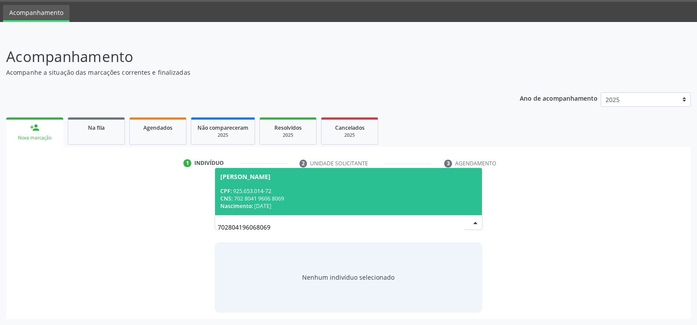
click at [248, 199] on div "CNS: 702 8041 9606 8069" at bounding box center [348, 198] width 257 height 7
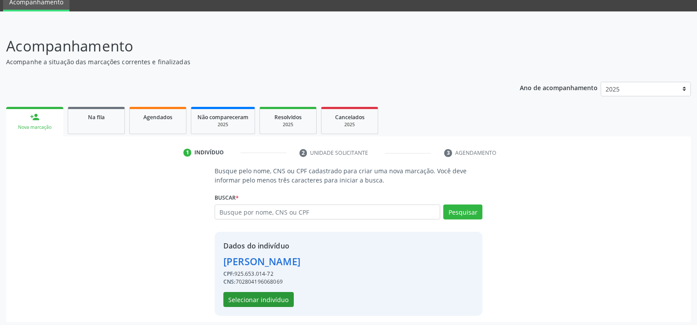
scroll to position [40, 0]
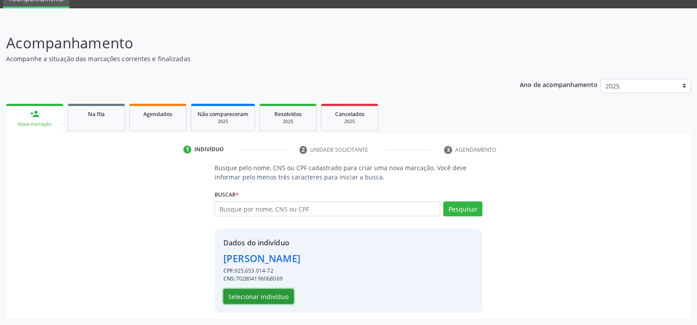
click at [280, 295] on button "Selecionar indivíduo" at bounding box center [259, 296] width 70 height 15
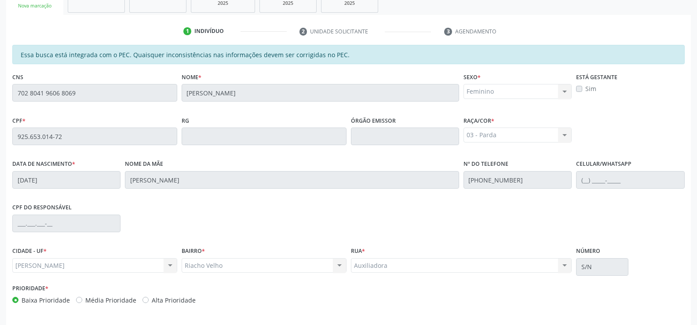
scroll to position [190, 0]
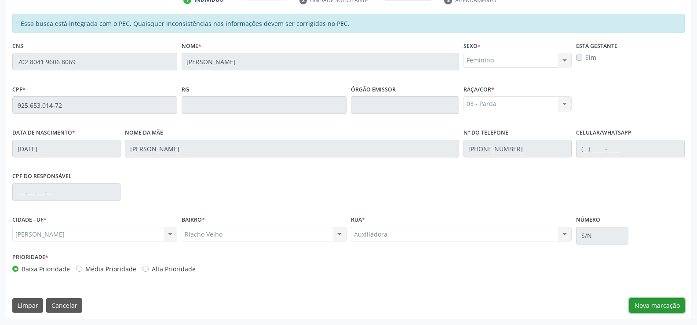
click at [657, 303] on button "Nova marcação" at bounding box center [657, 305] width 55 height 15
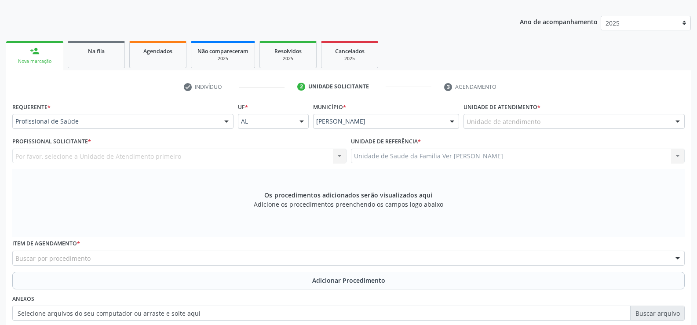
scroll to position [102, 0]
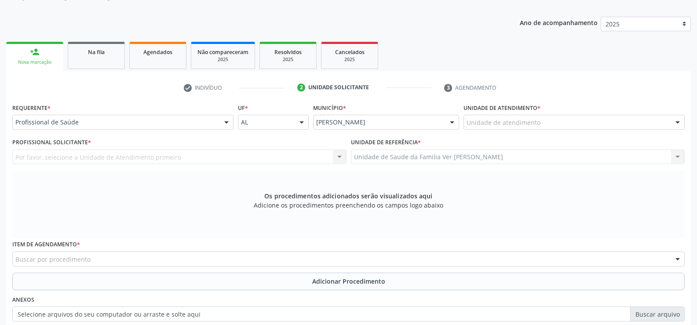
click at [680, 125] on div at bounding box center [677, 122] width 13 height 15
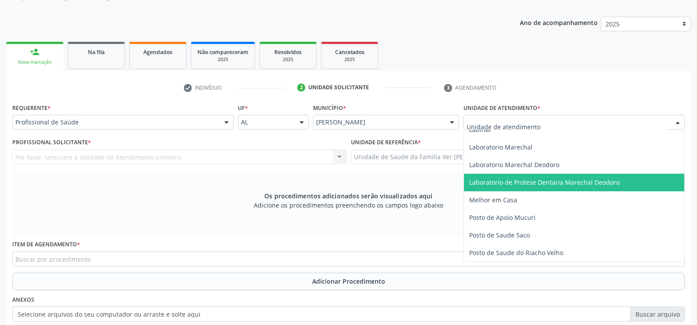
scroll to position [352, 0]
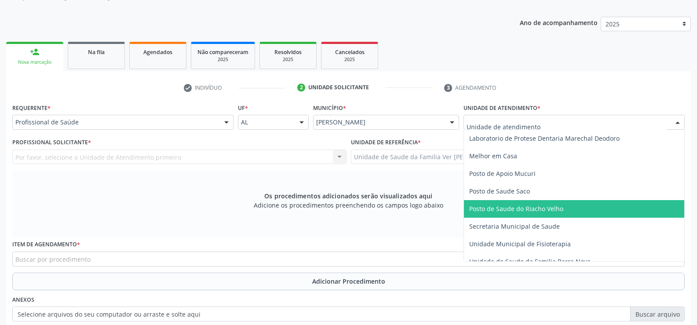
click at [535, 205] on span "Posto de Saude do Riacho Velho" at bounding box center [516, 209] width 94 height 8
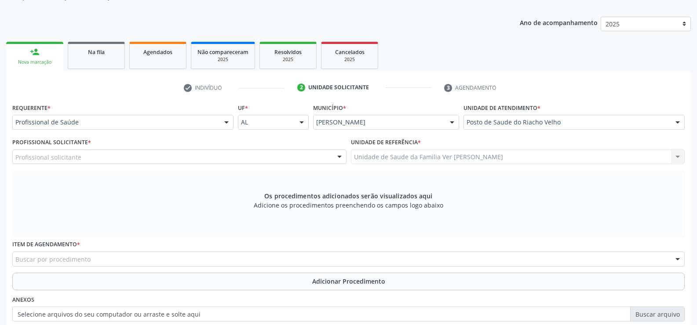
click at [338, 156] on div at bounding box center [339, 157] width 13 height 15
click at [340, 157] on div at bounding box center [339, 157] width 13 height 15
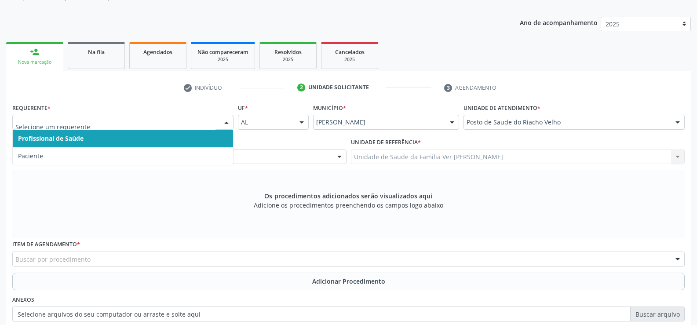
click at [224, 122] on div at bounding box center [226, 122] width 13 height 15
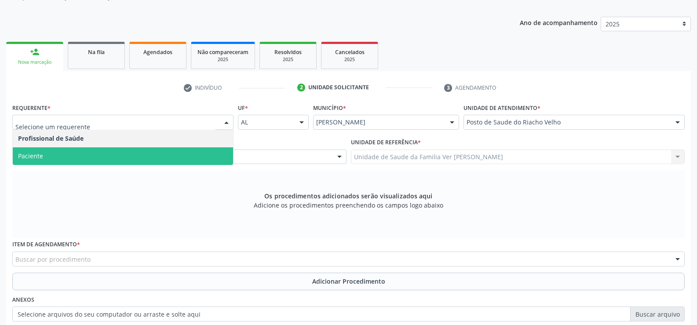
click at [74, 152] on span "Paciente" at bounding box center [123, 156] width 220 height 18
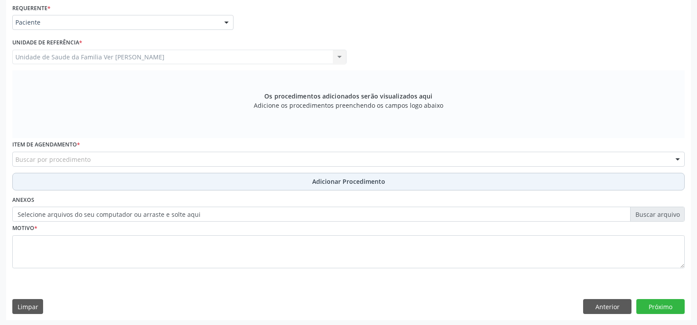
scroll to position [203, 0]
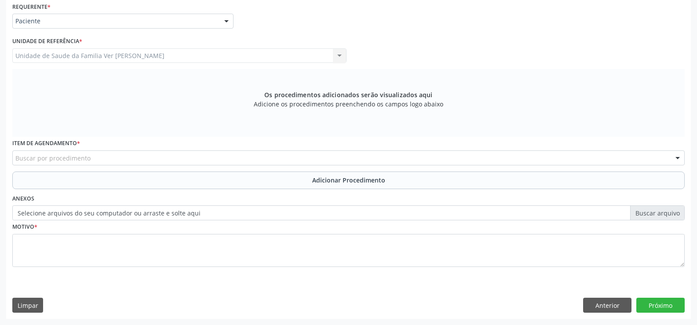
click at [49, 153] on div "Buscar por procedimento" at bounding box center [348, 157] width 673 height 15
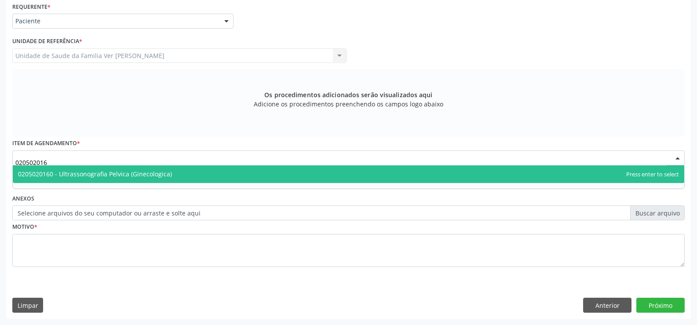
type input "0205020160"
click at [190, 174] on span "0205020160 - Ultrassonografia Pelvica (Ginecologica)" at bounding box center [349, 174] width 672 height 18
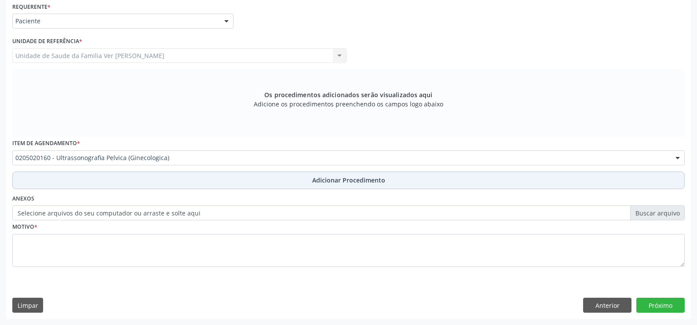
click at [329, 180] on span "Adicionar Procedimento" at bounding box center [348, 180] width 73 height 9
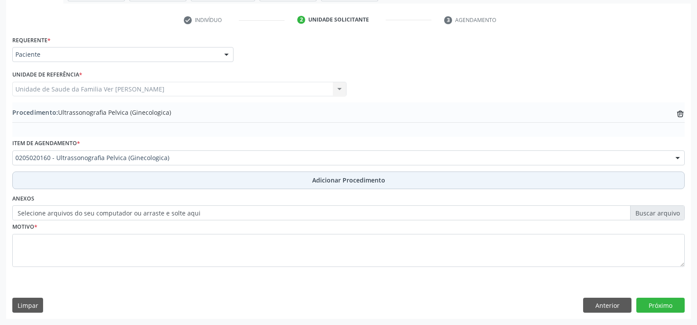
scroll to position [170, 0]
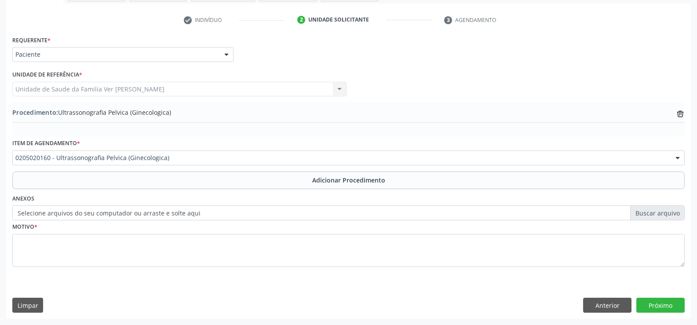
click at [663, 213] on label "Selecione arquivos do seu computador ou arraste e solte aqui" at bounding box center [348, 212] width 673 height 15
click at [663, 213] on input "Selecione arquivos do seu computador ou arraste e solte aqui" at bounding box center [348, 212] width 673 height 15
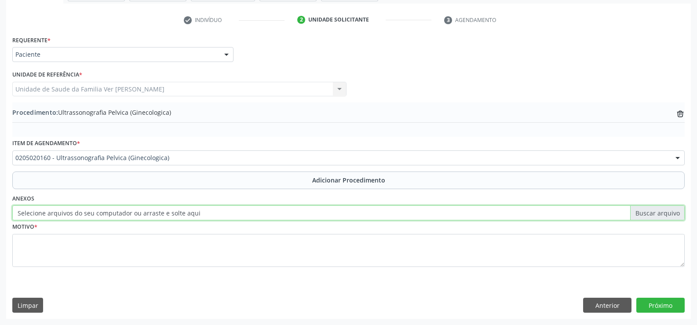
type input "C:\fakepath\WhatsApp Image 2[DATE]3.17.30.jpeg"
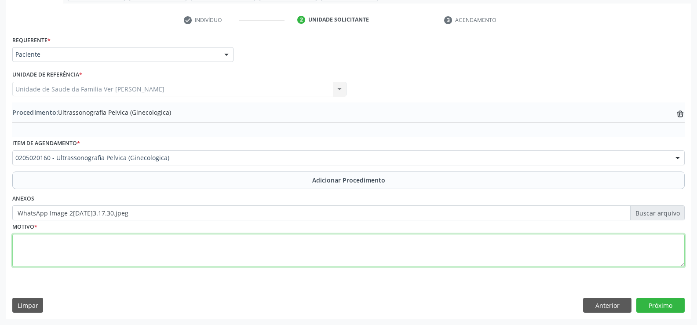
click at [44, 248] on textarea at bounding box center [348, 250] width 673 height 33
type textarea "paciente com dores"
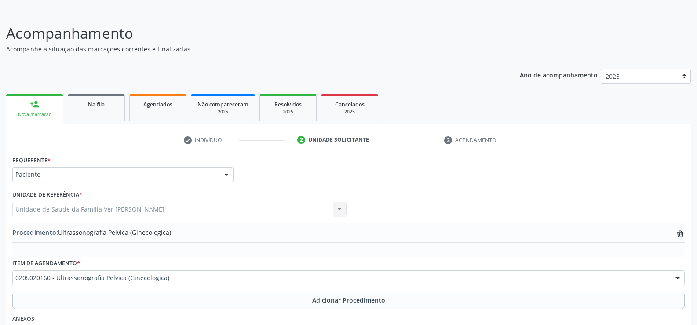
scroll to position [38, 0]
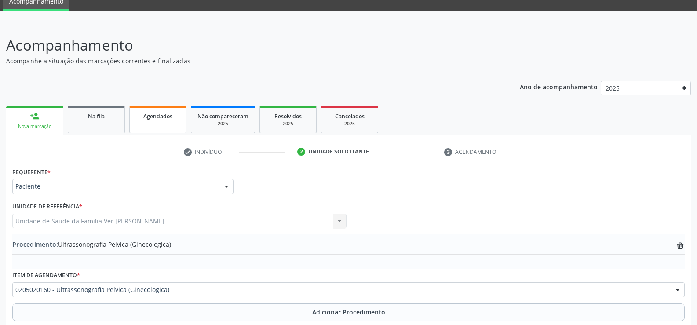
click at [158, 123] on link "Agendados" at bounding box center [157, 119] width 57 height 27
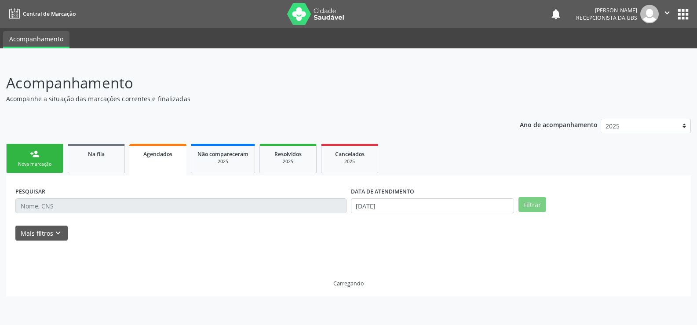
scroll to position [0, 0]
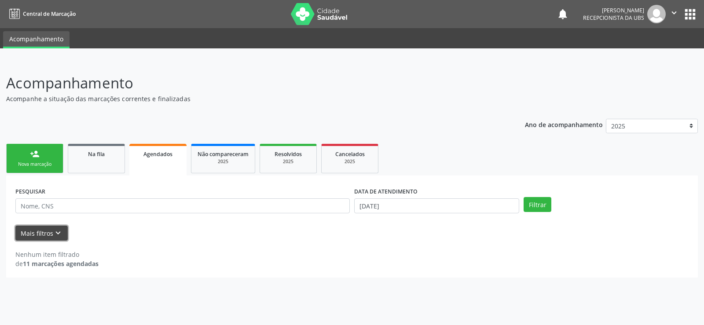
click at [40, 229] on button "Mais filtros keyboard_arrow_down" at bounding box center [41, 233] width 52 height 15
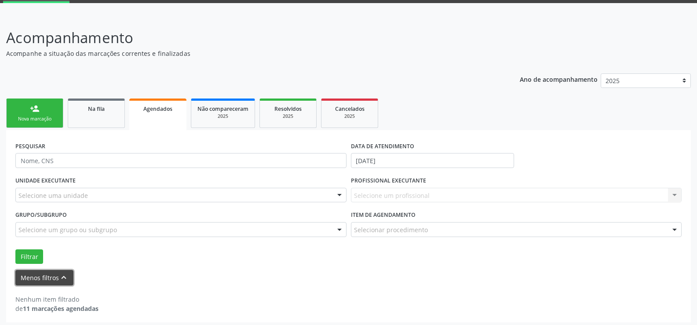
scroll to position [49, 0]
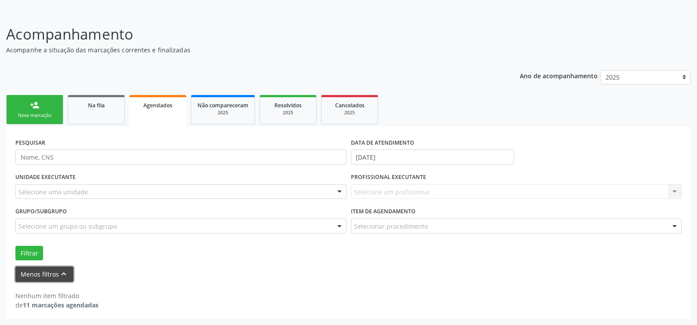
click at [42, 270] on button "Menos filtros keyboard_arrow_up" at bounding box center [44, 274] width 58 height 15
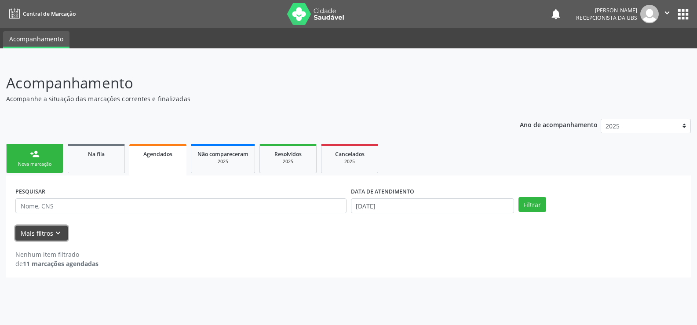
scroll to position [0, 0]
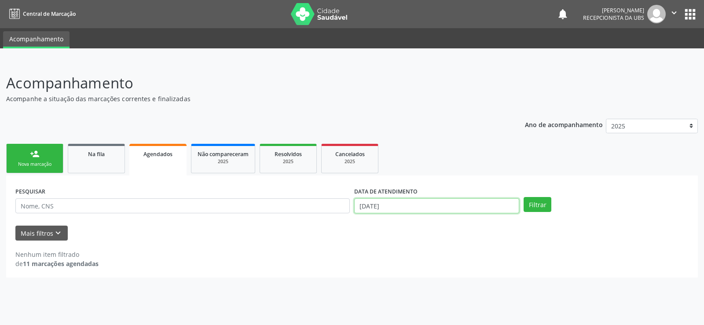
click at [458, 211] on input "[DATE]" at bounding box center [436, 205] width 165 height 15
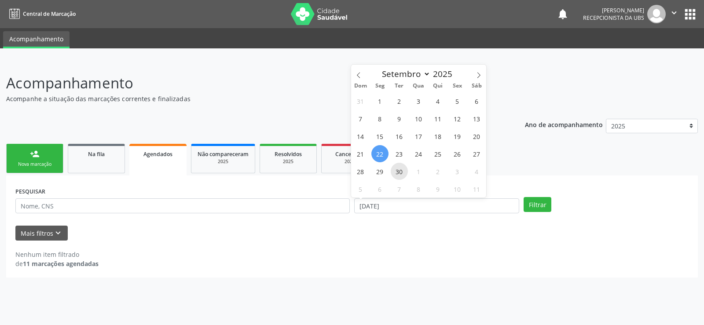
click at [403, 175] on span "30" at bounding box center [399, 171] width 17 height 17
type input "[DATE]"
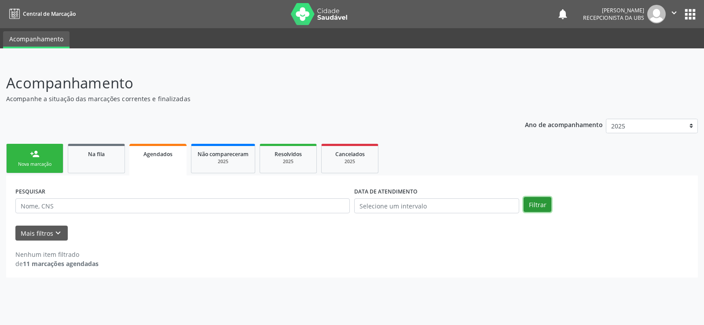
click at [531, 199] on button "Filtrar" at bounding box center [538, 204] width 28 height 15
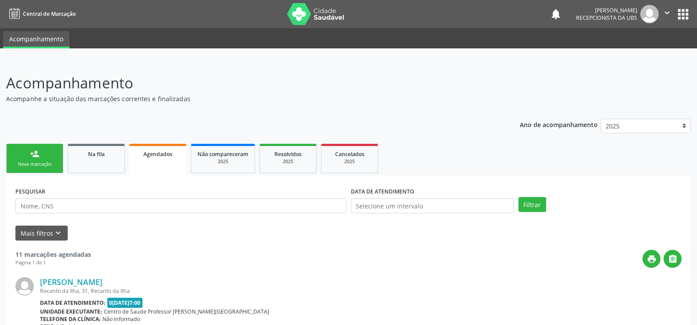
click at [166, 159] on link "Agendados" at bounding box center [157, 160] width 57 height 32
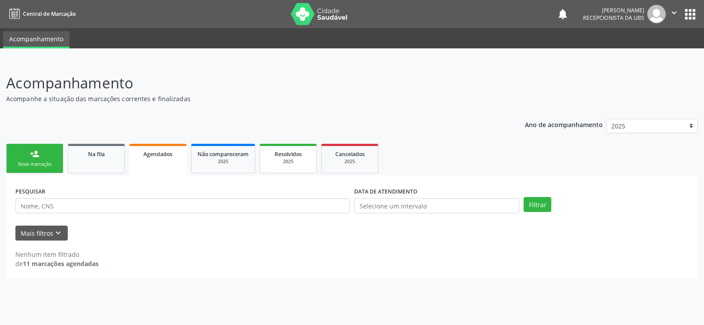
click at [277, 154] on span "Resolvidos" at bounding box center [288, 153] width 27 height 7
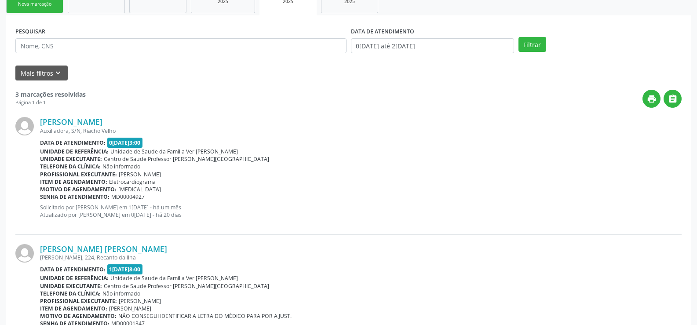
scroll to position [30, 0]
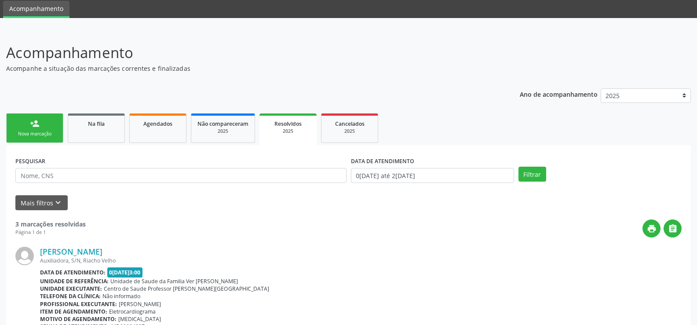
click at [292, 126] on span "Resolvidos" at bounding box center [288, 123] width 27 height 7
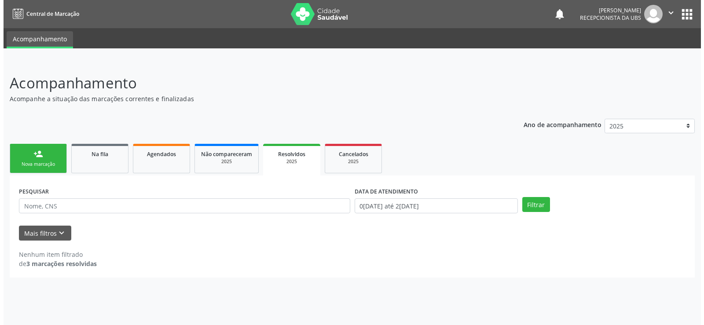
scroll to position [0, 0]
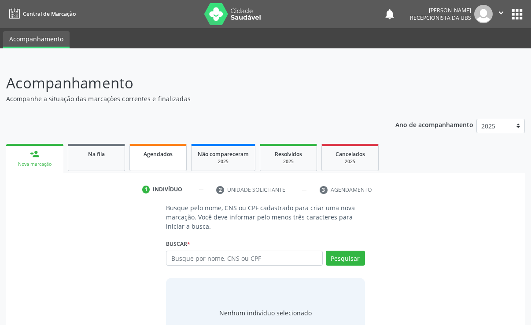
click at [166, 163] on link "Agendados" at bounding box center [157, 157] width 57 height 27
